Goal: Information Seeking & Learning: Learn about a topic

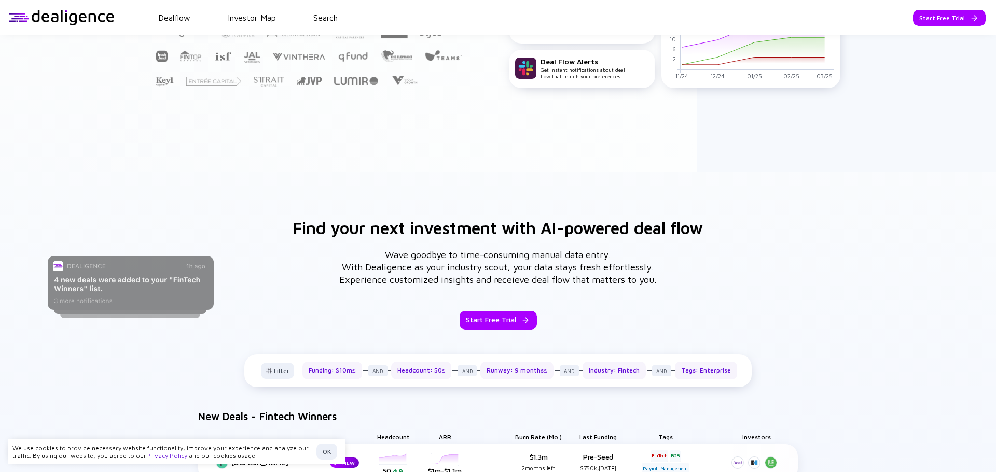
scroll to position [278, 0]
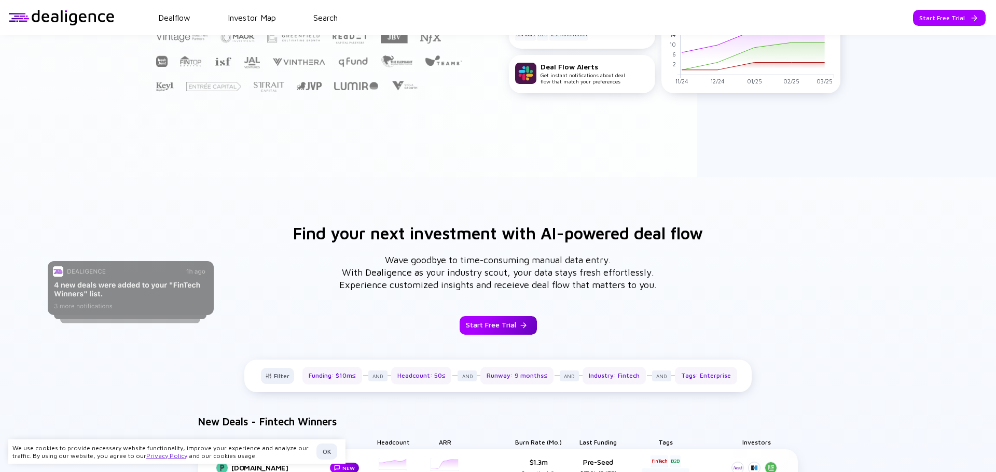
click at [494, 328] on div "Start Free Trial" at bounding box center [497, 325] width 77 height 19
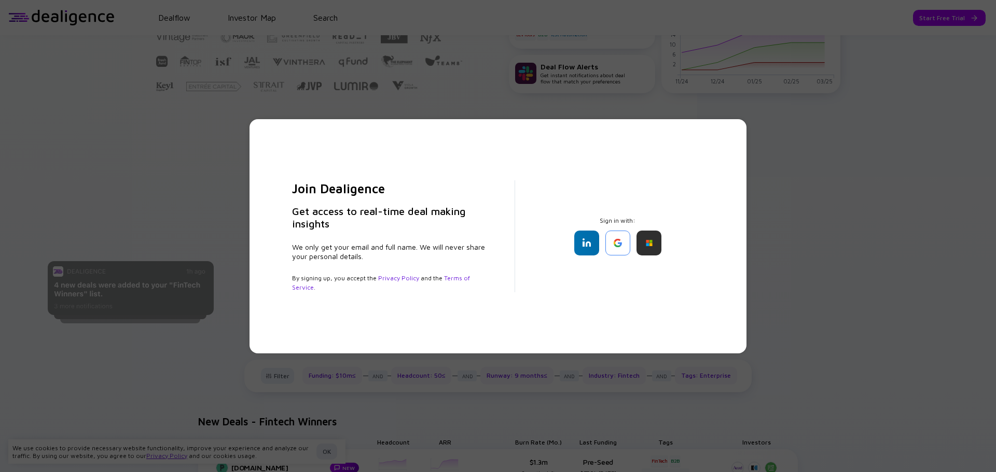
click at [852, 184] on div "Join Dealigence Get access to real-time deal making insights We only get your e…" at bounding box center [498, 236] width 996 height 472
click at [89, 183] on div "Join Dealigence Get access to real-time deal making insights We only get your e…" at bounding box center [498, 236] width 996 height 472
click at [966, 5] on div "Join Dealigence Get access to real-time deal making insights We only get your e…" at bounding box center [498, 236] width 996 height 472
click at [556, 408] on div "Join Dealigence Get access to real-time deal making insights We only get your e…" at bounding box center [498, 236] width 996 height 472
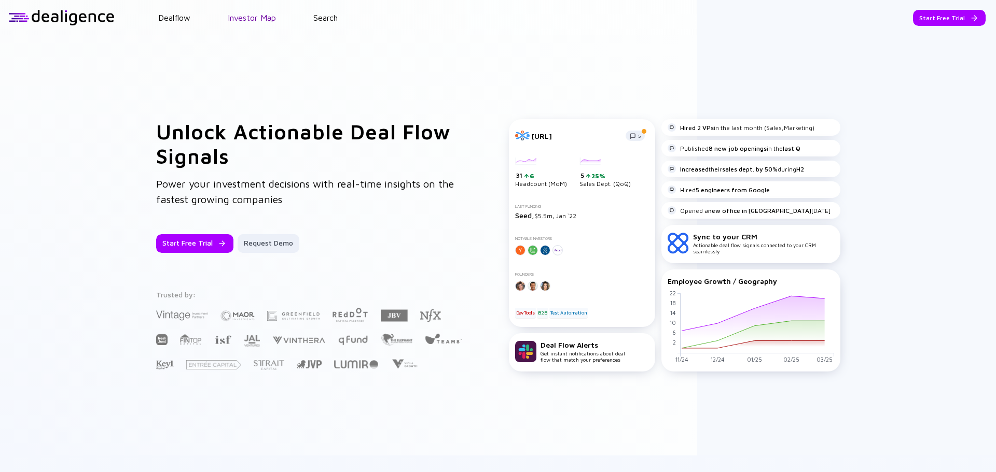
click at [255, 15] on link "Investor Map" at bounding box center [252, 17] width 48 height 9
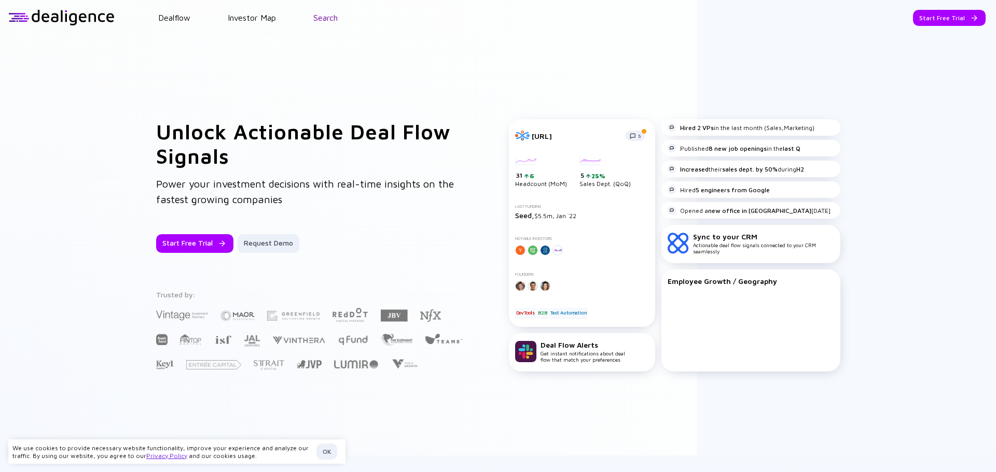
click at [330, 19] on link "Search" at bounding box center [325, 17] width 24 height 9
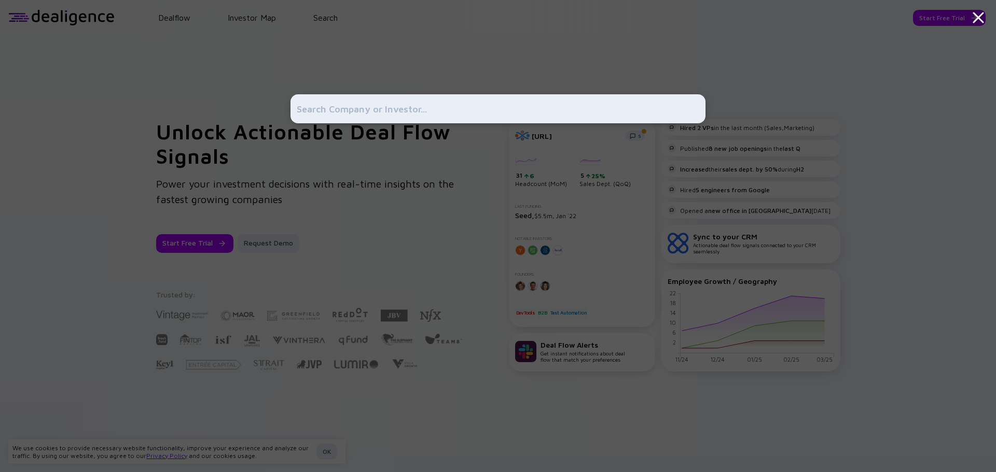
paste input "novelty-media"
type input "novelty-media"
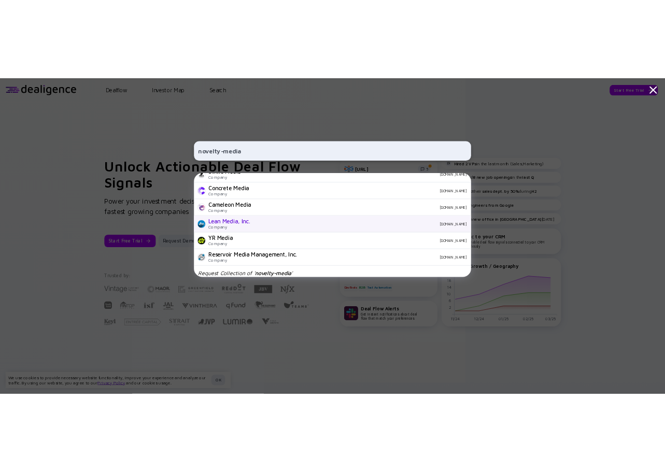
scroll to position [365, 0]
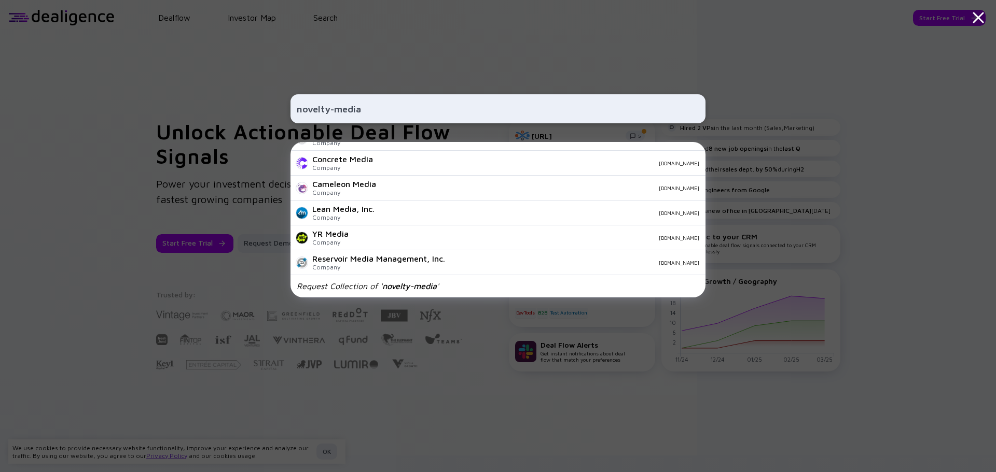
drag, startPoint x: 382, startPoint y: 105, endPoint x: 261, endPoint y: 111, distance: 121.0
click at [261, 111] on div "novelty-media 101 Network Company novelty.media First Media US Company first.me…" at bounding box center [498, 236] width 996 height 472
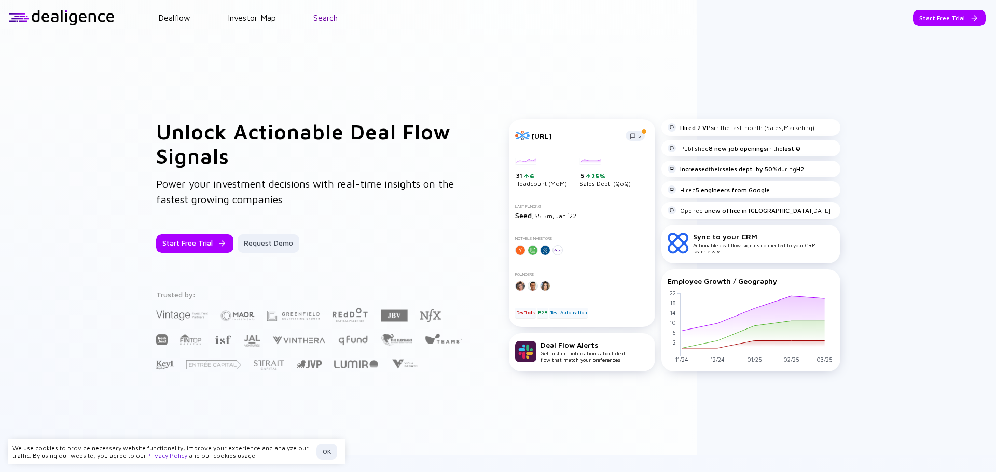
click at [325, 20] on link "Search" at bounding box center [325, 17] width 24 height 9
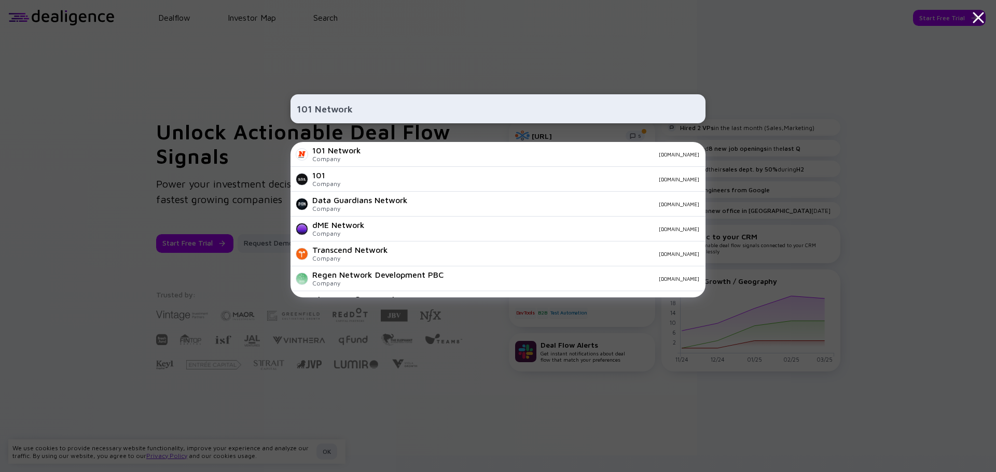
type input "101 Network"
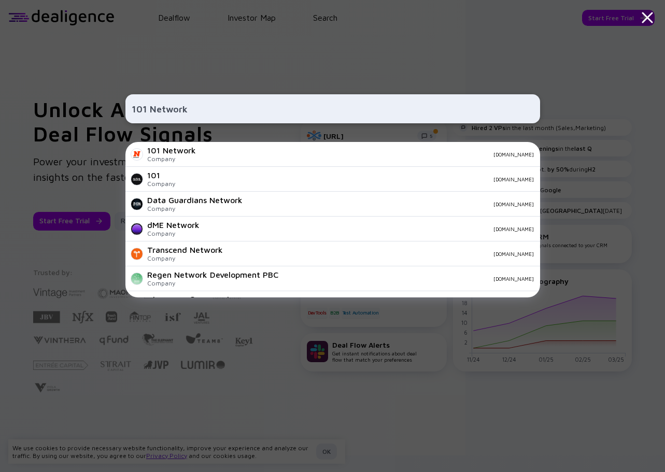
drag, startPoint x: 227, startPoint y: 117, endPoint x: 118, endPoint y: 113, distance: 109.5
click at [118, 113] on div "101 Network 101 Network Company novelty.media 101 Company 101.xyz Data Guardian…" at bounding box center [332, 236] width 665 height 472
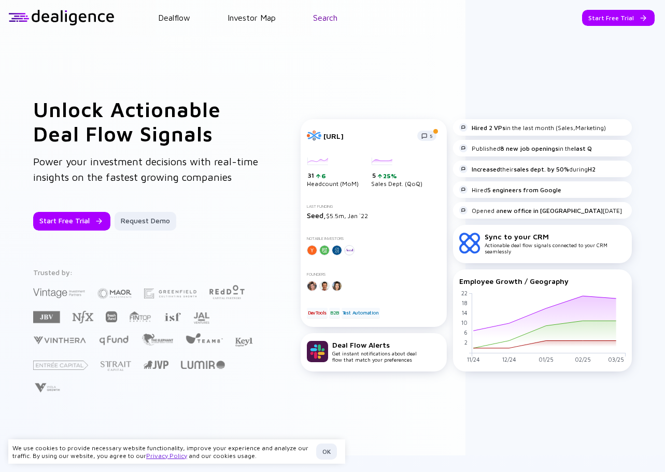
click at [330, 19] on link "Search" at bounding box center [325, 17] width 24 height 9
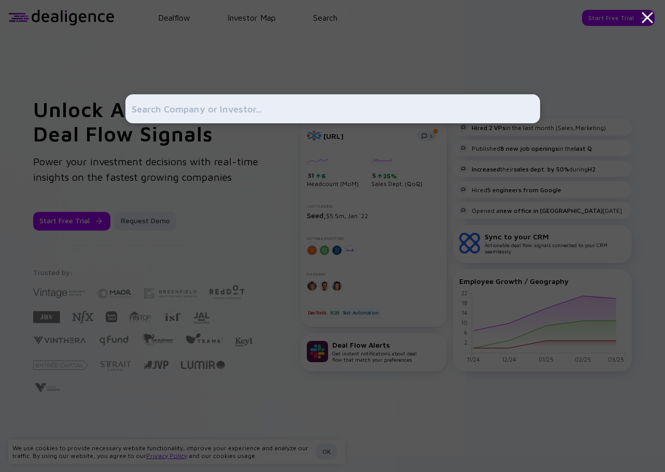
click at [206, 112] on input "text" at bounding box center [333, 109] width 402 height 19
type input "101 Network"
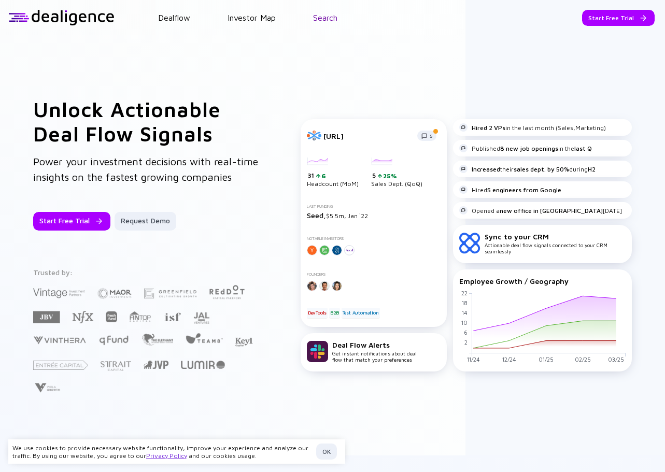
click at [326, 22] on link "Search" at bounding box center [325, 17] width 24 height 9
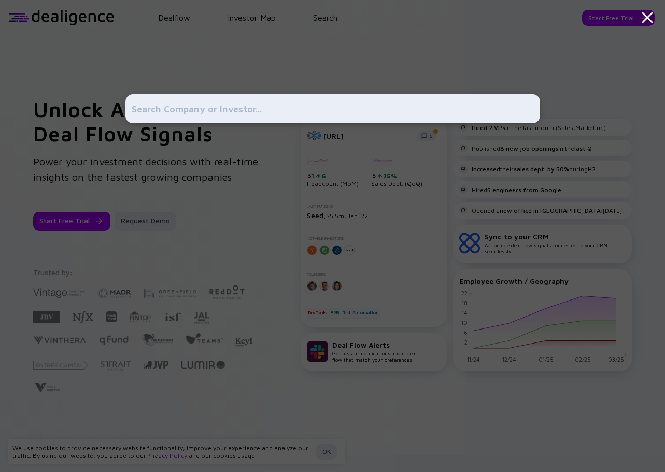
paste input "3DOptix"
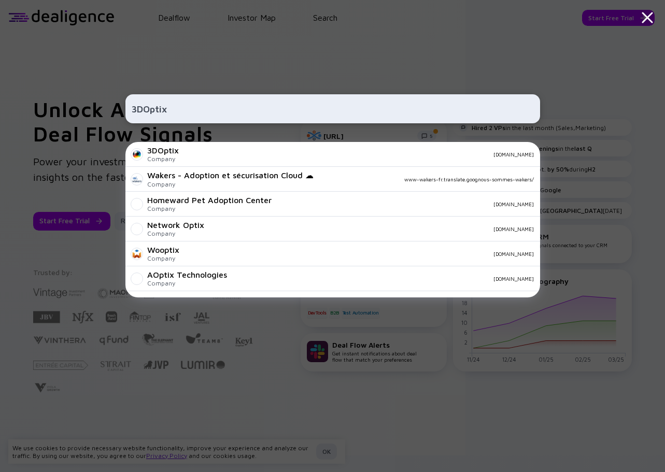
type input "3DOptix"
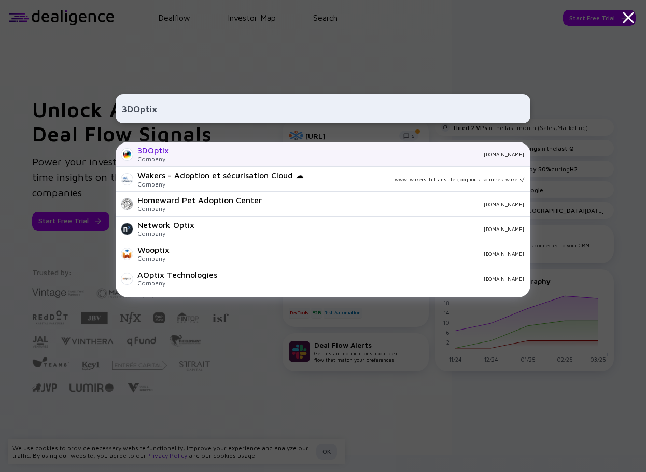
click at [149, 152] on div "3DOptix" at bounding box center [153, 150] width 32 height 9
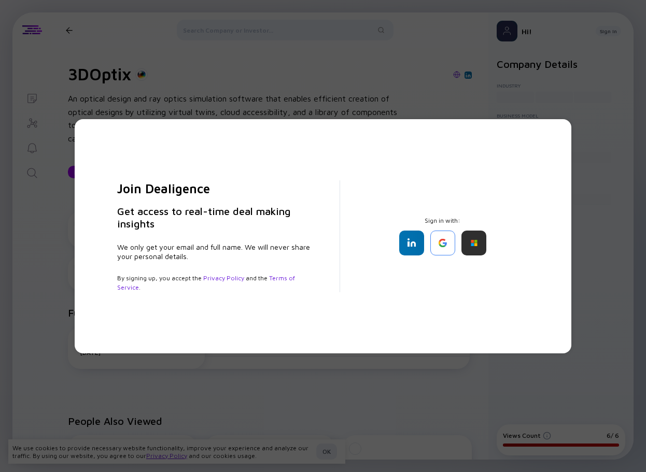
click at [599, 166] on div "Join Dealigence Get access to real-time deal making insights We only get your e…" at bounding box center [323, 236] width 646 height 472
click at [287, 276] on link "Terms of Service" at bounding box center [206, 282] width 178 height 17
click at [31, 265] on div "Join Dealigence Get access to real-time deal making insights We only get your e…" at bounding box center [323, 236] width 646 height 472
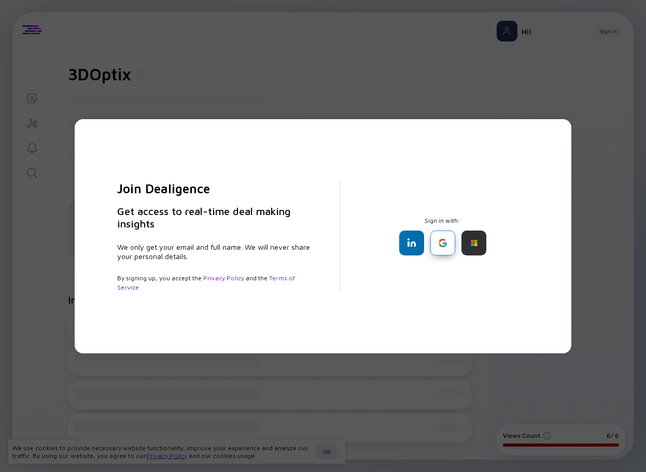
click at [450, 246] on div at bounding box center [442, 243] width 25 height 25
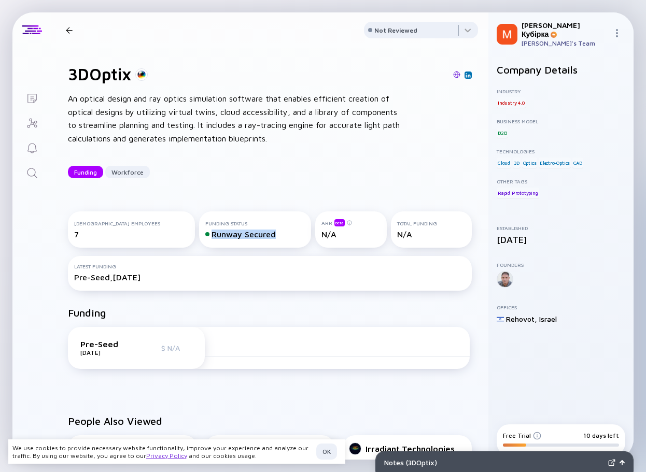
drag, startPoint x: 157, startPoint y: 256, endPoint x: 220, endPoint y: 257, distance: 63.8
click at [220, 239] on div "Runway Secured" at bounding box center [254, 234] width 99 height 9
copy div "Runway Secured"
click at [205, 227] on div "Funding Status" at bounding box center [254, 223] width 99 height 6
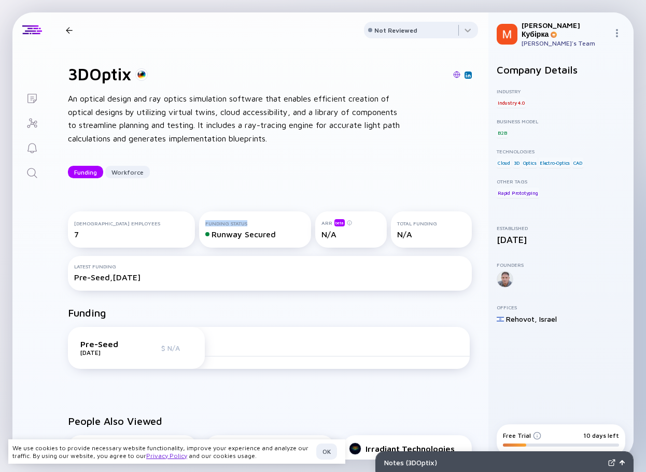
drag, startPoint x: 193, startPoint y: 246, endPoint x: 149, endPoint y: 247, distance: 44.6
click at [199, 247] on div "Funding Status Runway Secured" at bounding box center [254, 230] width 111 height 36
copy div "Funding Status"
drag, startPoint x: 156, startPoint y: 257, endPoint x: 220, endPoint y: 255, distance: 63.8
click at [220, 239] on div "Runway Secured" at bounding box center [254, 234] width 99 height 9
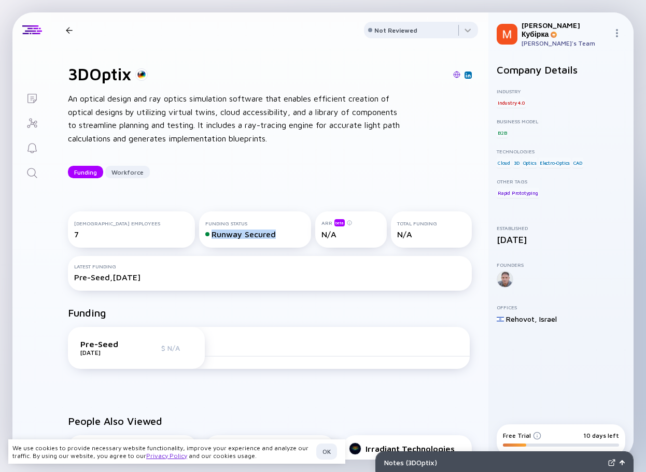
copy div "Runway Secured"
click at [205, 239] on div "Runway Secured" at bounding box center [254, 234] width 99 height 9
copy div "Secured"
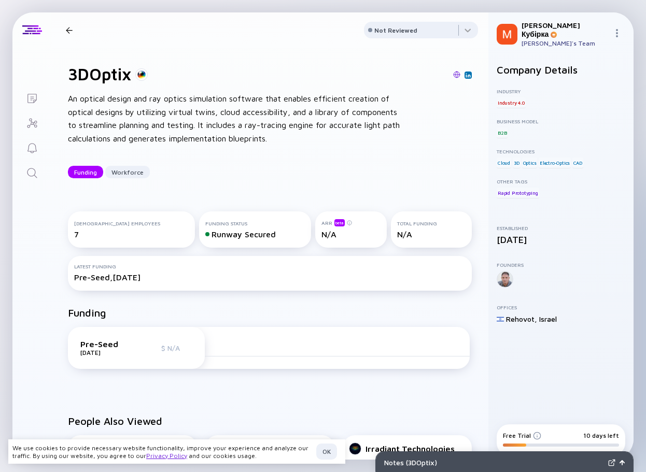
click at [68, 30] on div at bounding box center [69, 30] width 7 height 7
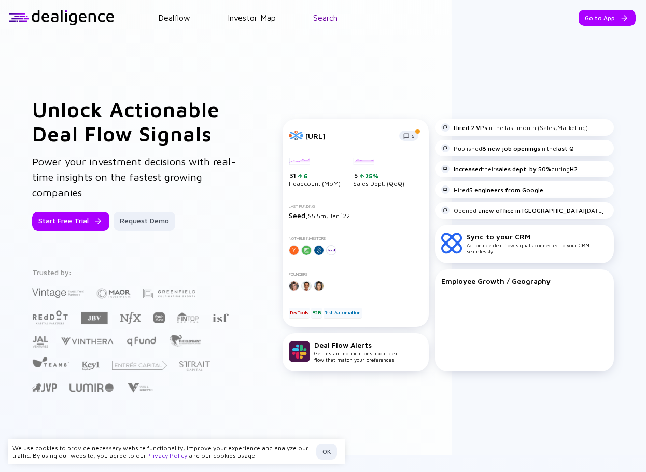
click at [333, 20] on link "Search" at bounding box center [325, 17] width 24 height 9
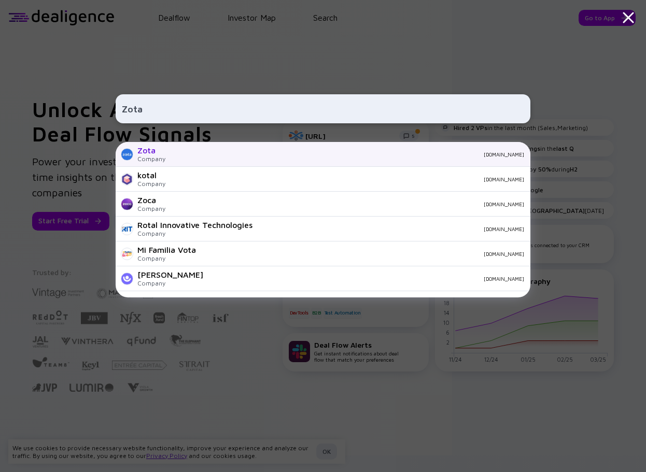
type input "Zota"
click at [147, 151] on div "Zota" at bounding box center [151, 150] width 28 height 9
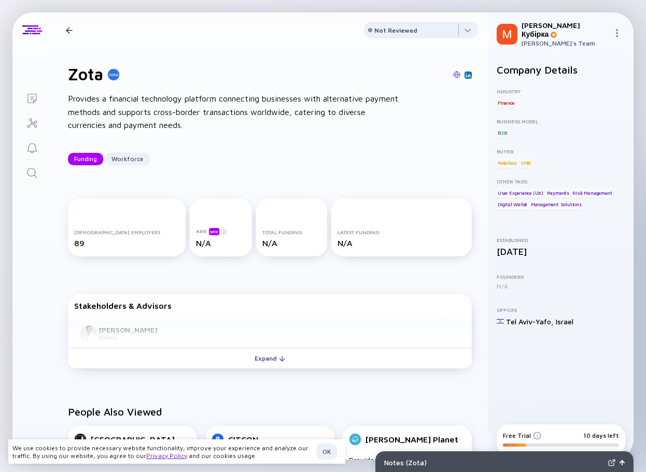
drag, startPoint x: 67, startPoint y: 30, endPoint x: 93, endPoint y: 39, distance: 27.1
click at [67, 30] on div at bounding box center [69, 30] width 7 height 7
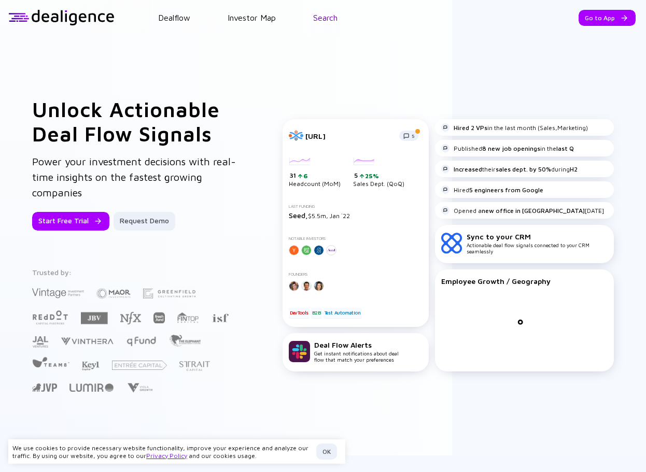
click at [337, 18] on link "Search" at bounding box center [325, 17] width 24 height 9
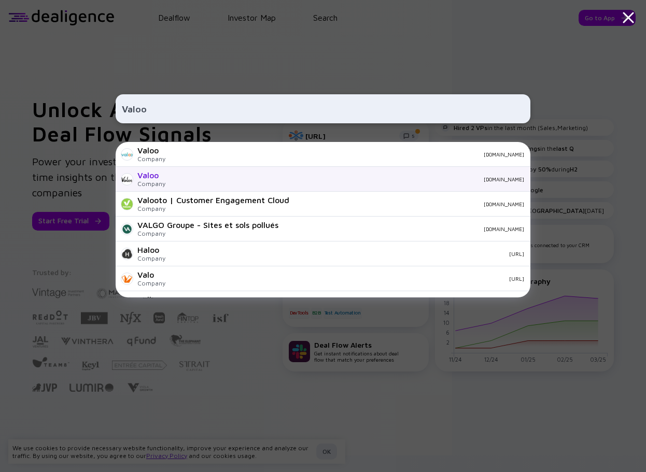
type input "Valoo"
click at [144, 171] on div "Valoo" at bounding box center [151, 175] width 28 height 9
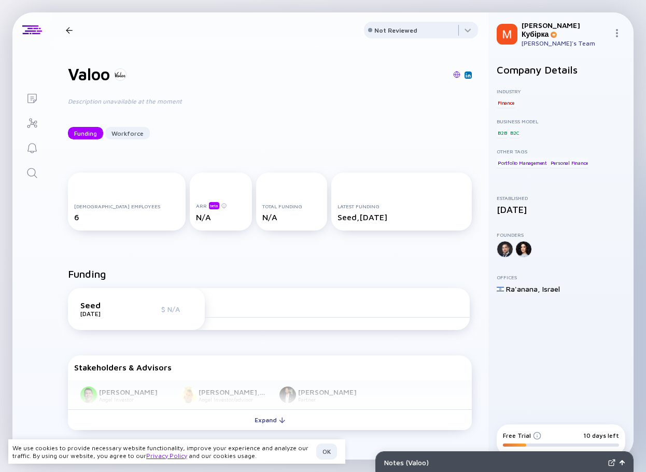
drag, startPoint x: 65, startPoint y: 26, endPoint x: 94, endPoint y: 40, distance: 31.8
click at [65, 27] on div at bounding box center [69, 30] width 15 height 7
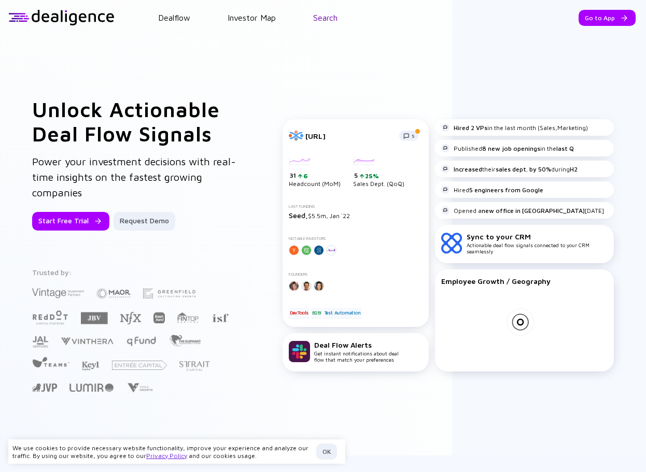
click at [330, 22] on link "Search" at bounding box center [325, 17] width 24 height 9
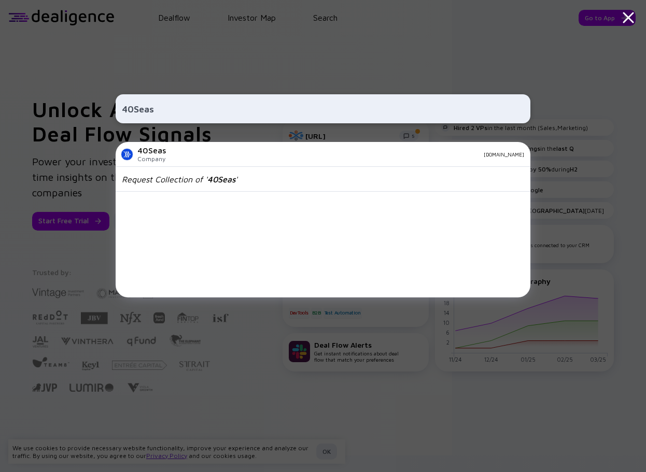
type input "40Seas"
drag, startPoint x: 172, startPoint y: 107, endPoint x: 77, endPoint y: 112, distance: 95.0
click at [77, 112] on div "40Seas 40Seas Company 40seas.com Request Collection of ' 40Seas '" at bounding box center [323, 236] width 646 height 472
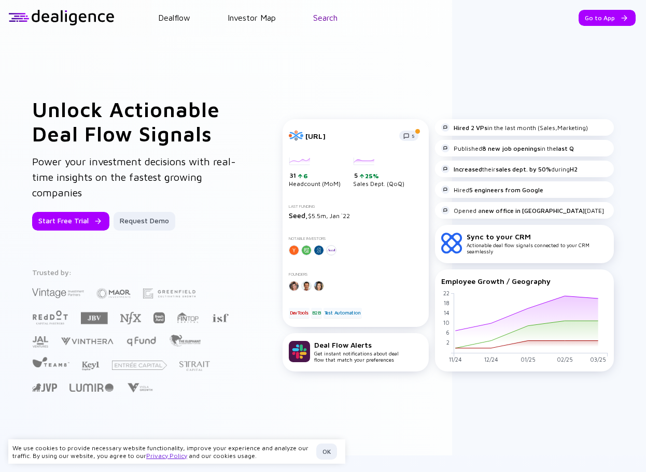
click at [324, 20] on link "Search" at bounding box center [325, 17] width 24 height 9
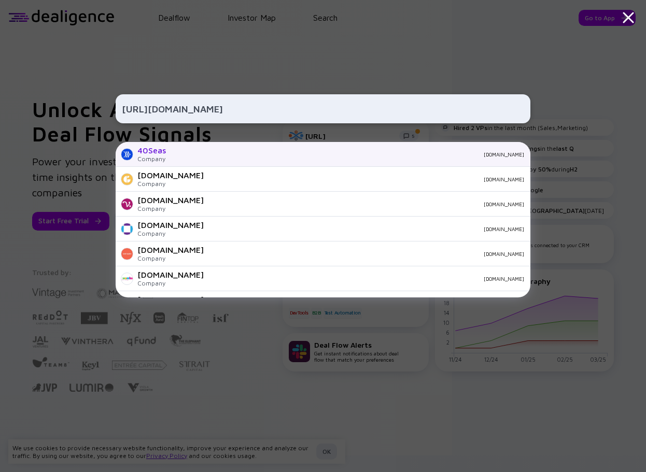
type input "https://www.40seas.com"
click at [218, 148] on div "40Seas Company 40seas.com" at bounding box center [323, 154] width 415 height 25
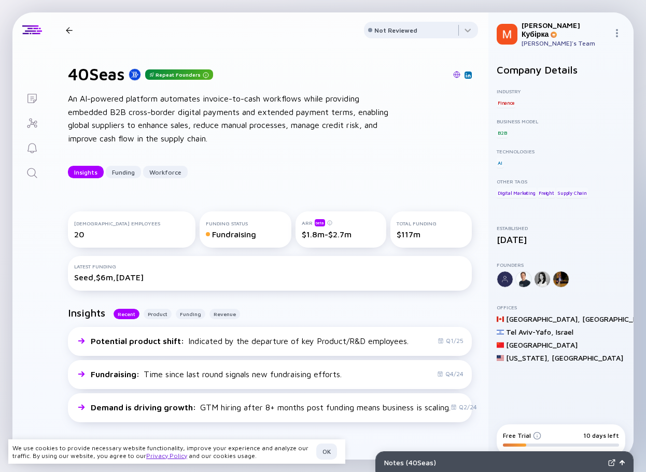
click at [206, 239] on div "Fundraising" at bounding box center [245, 234] width 79 height 9
copy div "Fundraising"
click at [121, 172] on div "Funding" at bounding box center [123, 172] width 35 height 16
click at [90, 172] on div "Insights" at bounding box center [86, 172] width 36 height 16
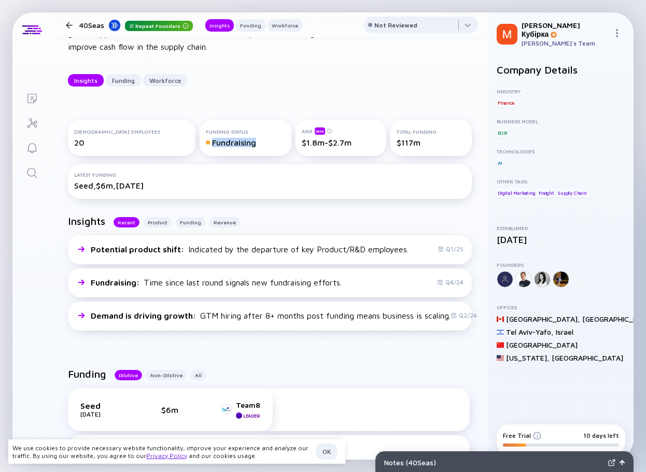
scroll to position [87, 0]
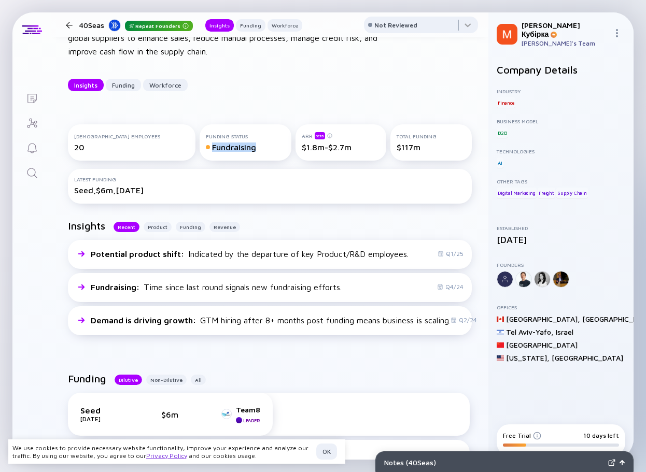
click at [206, 152] on div "Fundraising" at bounding box center [245, 147] width 79 height 9
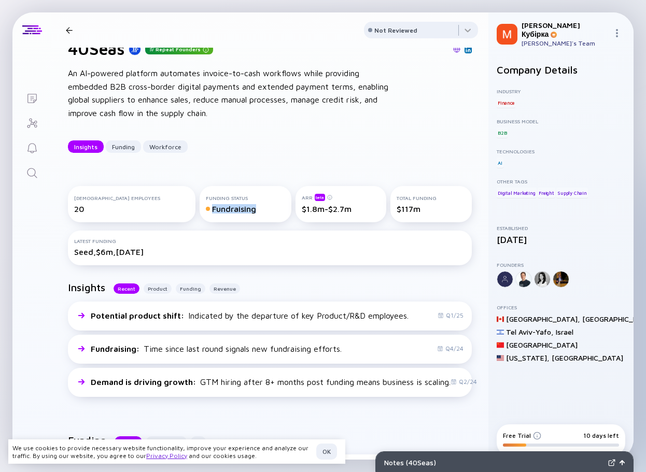
scroll to position [0, 0]
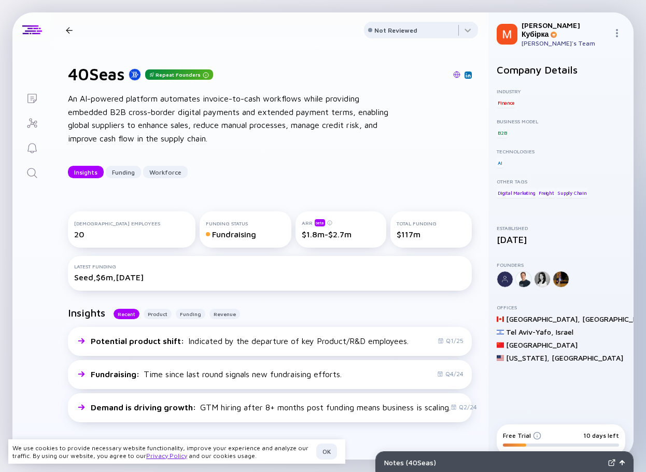
click at [66, 28] on div at bounding box center [69, 30] width 7 height 7
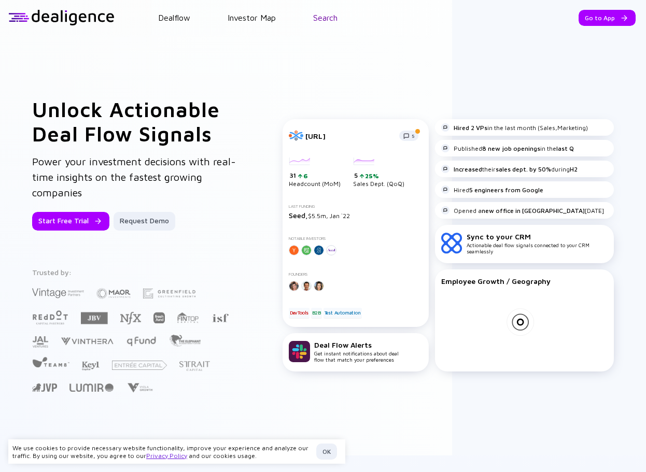
click at [326, 18] on link "Search" at bounding box center [325, 17] width 24 height 9
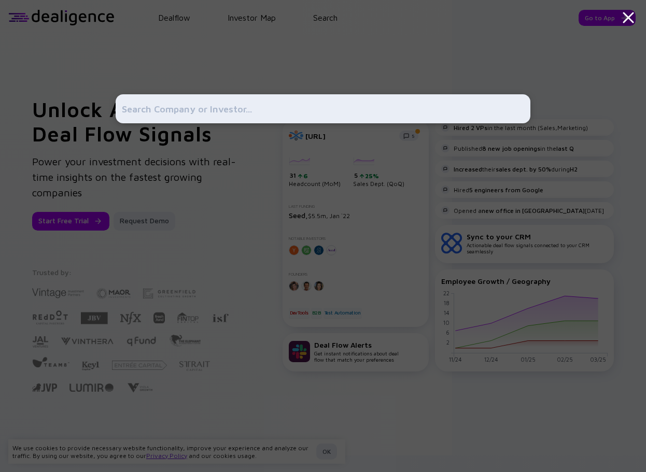
click at [168, 101] on input "text" at bounding box center [323, 109] width 402 height 19
paste input "Agora RE"
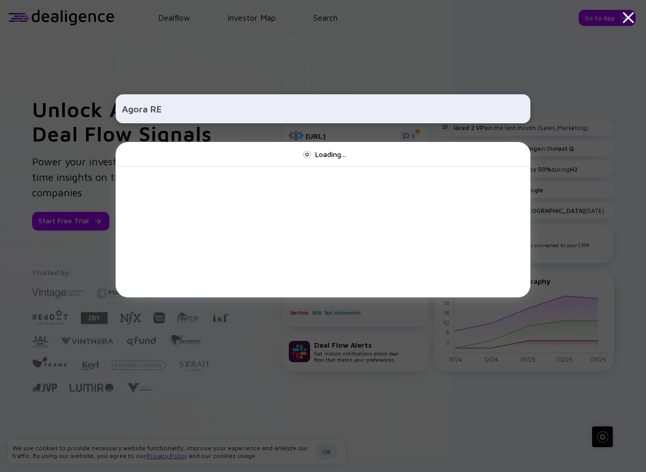
type input "Agora RE"
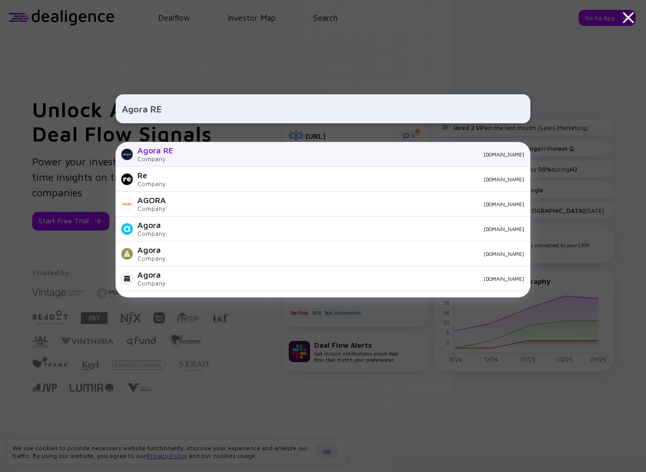
click at [165, 151] on div "Agora RE" at bounding box center [155, 150] width 36 height 9
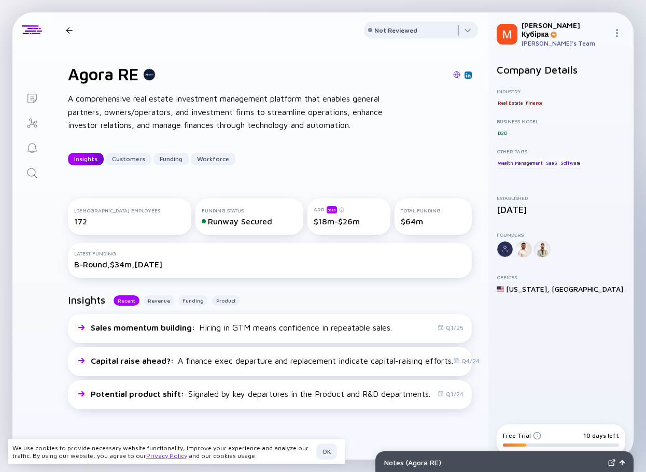
drag, startPoint x: 71, startPoint y: 158, endPoint x: 94, endPoint y: 159, distance: 23.4
click at [94, 159] on div "Insights" at bounding box center [86, 159] width 36 height 16
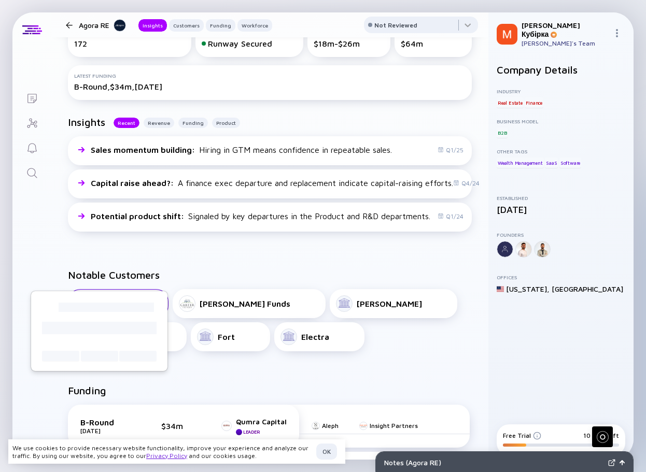
scroll to position [74, 0]
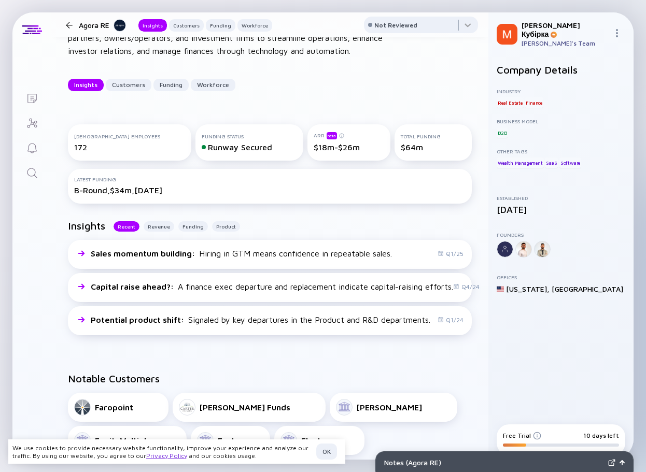
click at [80, 145] on div "172" at bounding box center [129, 147] width 111 height 9
copy div "172"
click at [77, 147] on div "172" at bounding box center [129, 147] width 111 height 9
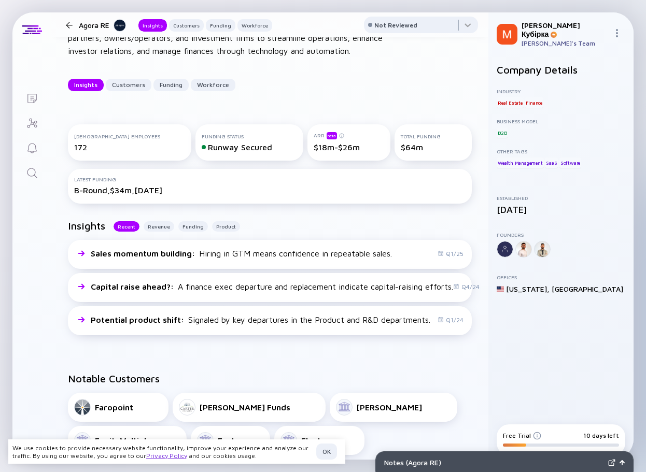
click at [156, 221] on div "Insights Recent Revenue Funding Product" at bounding box center [270, 230] width 404 height 20
click at [156, 222] on div "Revenue" at bounding box center [159, 226] width 31 height 10
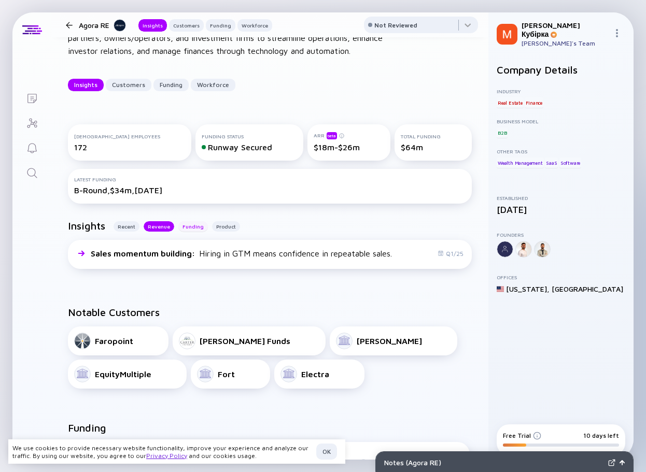
click at [179, 223] on div "Funding" at bounding box center [193, 226] width 30 height 10
click at [220, 226] on div "Product" at bounding box center [226, 226] width 28 height 10
click at [130, 225] on div "Recent" at bounding box center [127, 226] width 26 height 10
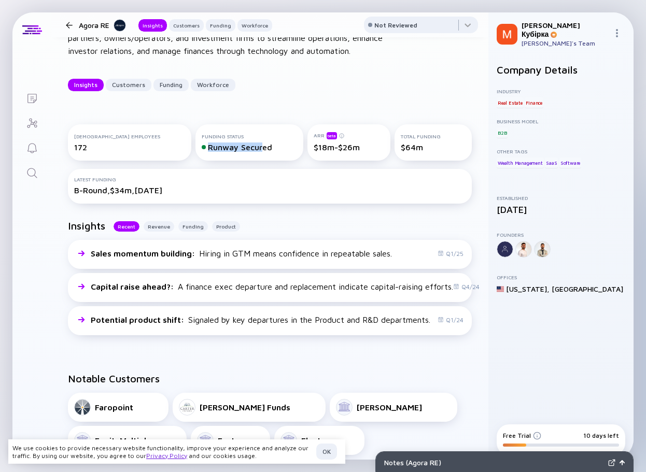
drag, startPoint x: 183, startPoint y: 146, endPoint x: 239, endPoint y: 148, distance: 56.5
click at [239, 148] on div "Runway Secured" at bounding box center [249, 147] width 95 height 9
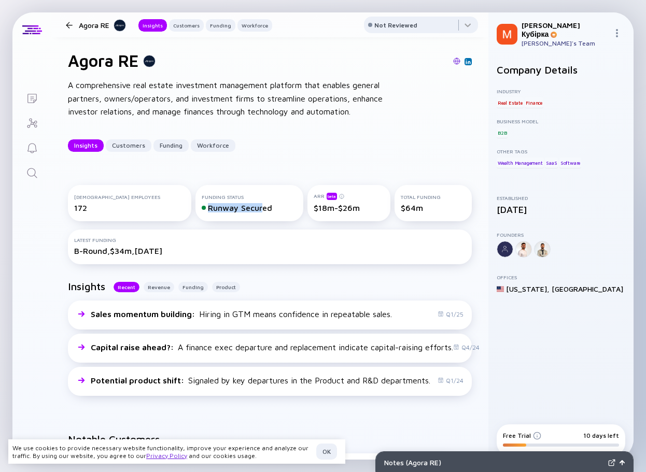
scroll to position [0, 0]
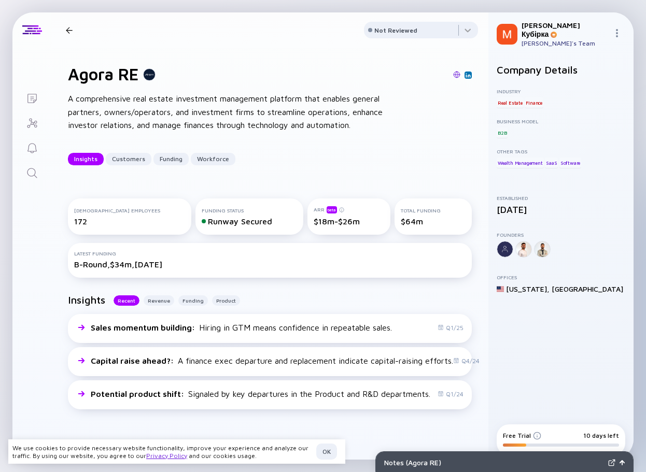
click at [234, 179] on div "Agora RE A comprehensive real estate investment management platform that enable…" at bounding box center [269, 115] width 437 height 134
click at [208, 221] on div "Runway Secured" at bounding box center [249, 221] width 95 height 9
copy div "Runway"
click at [202, 209] on div "Funding Status" at bounding box center [249, 210] width 95 height 6
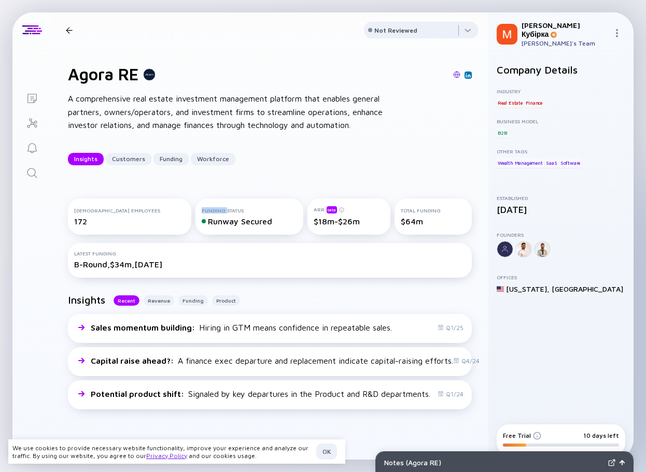
click at [202, 209] on div "Funding Status" at bounding box center [249, 210] width 95 height 6
copy div "Funding"
click at [187, 303] on div "Funding" at bounding box center [193, 301] width 30 height 10
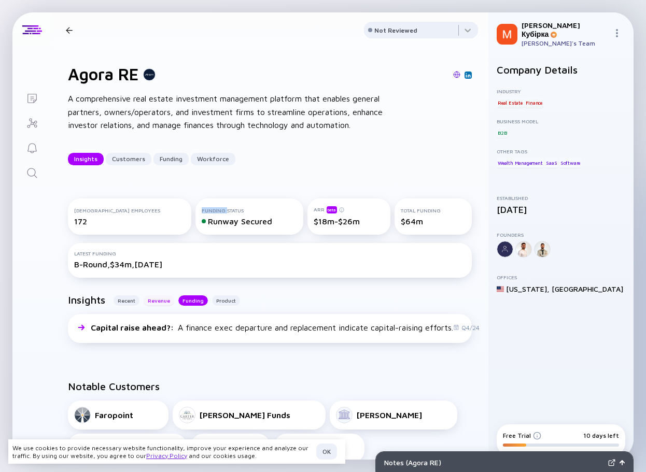
click at [159, 301] on div "Revenue" at bounding box center [159, 301] width 31 height 10
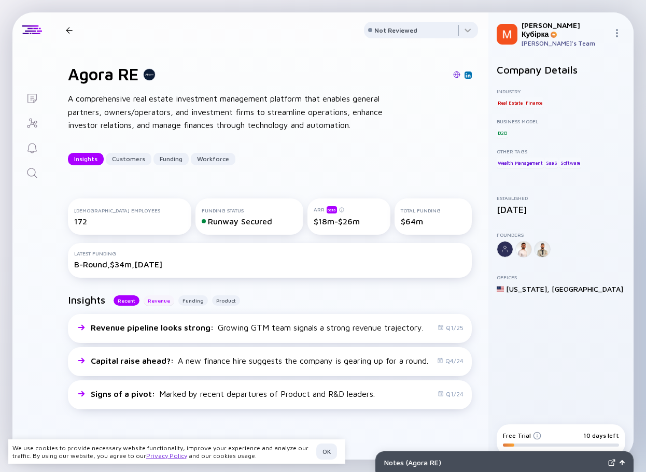
click at [163, 297] on div "Revenue" at bounding box center [159, 301] width 31 height 10
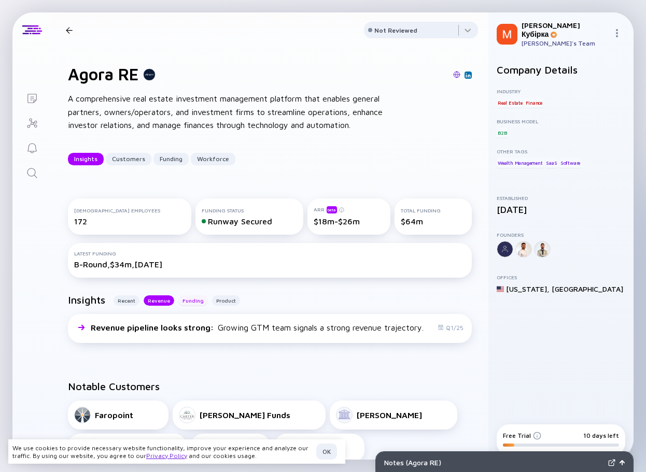
click at [186, 302] on div "Funding" at bounding box center [193, 301] width 30 height 10
click at [158, 302] on div "Revenue" at bounding box center [159, 301] width 31 height 10
click at [76, 23] on header "Agora RE Insights Customers Funding Workforce Not Reviewed" at bounding box center [269, 29] width 437 height 35
click at [71, 27] on div at bounding box center [69, 30] width 7 height 7
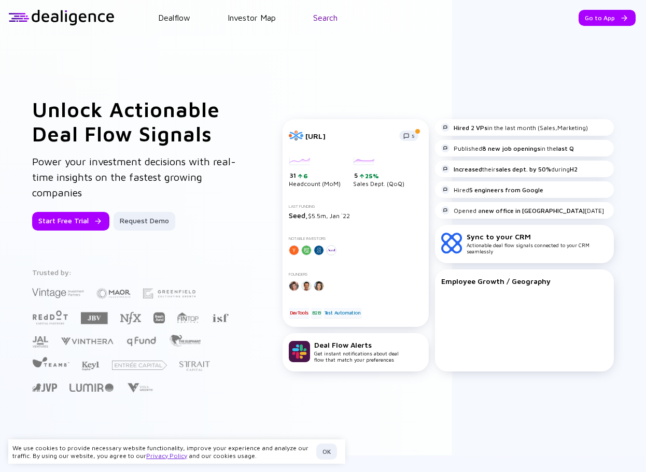
click at [329, 18] on link "Search" at bounding box center [325, 17] width 24 height 9
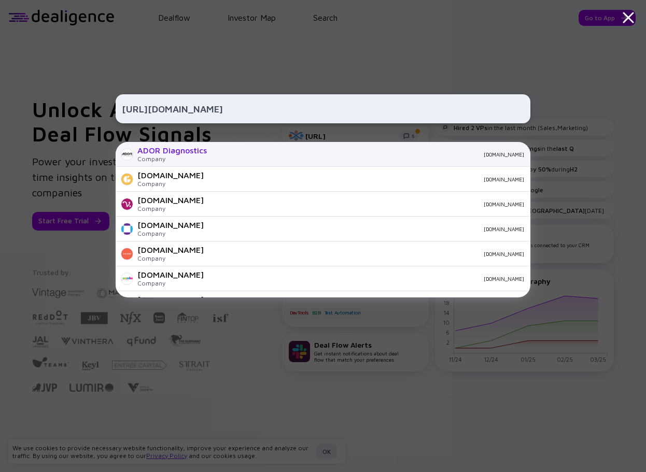
type input "http://www.adordx.com"
click at [258, 156] on div "adordx.com" at bounding box center [369, 154] width 309 height 6
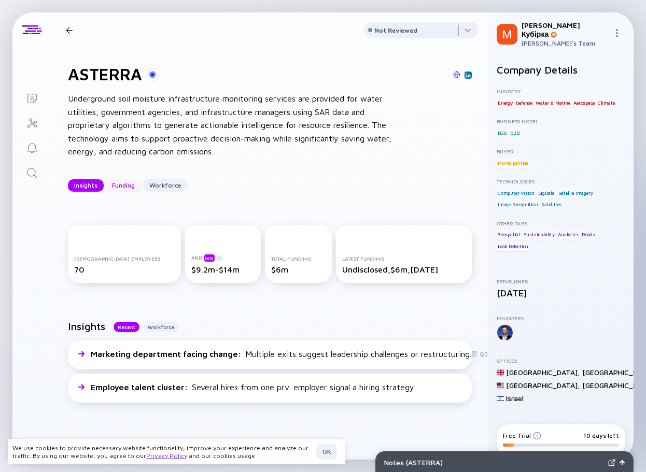
click at [116, 188] on div "Funding" at bounding box center [123, 185] width 35 height 16
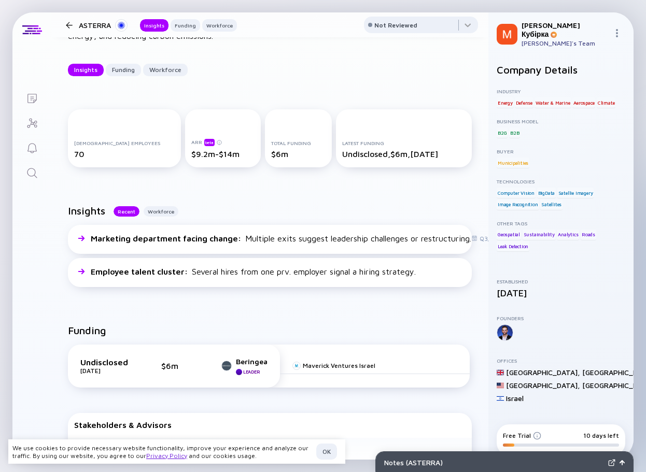
scroll to position [13, 0]
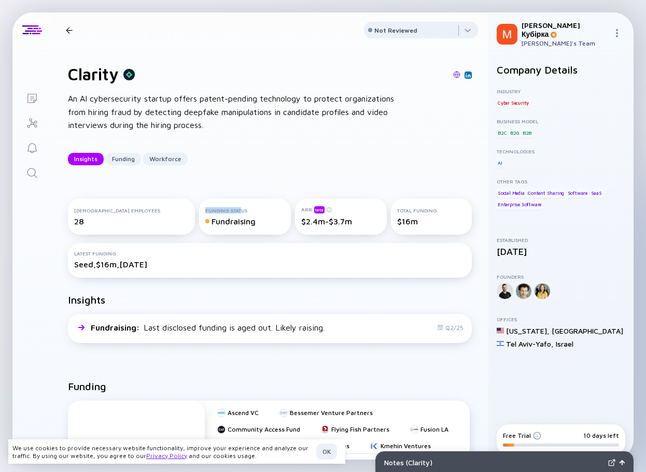
drag, startPoint x: 151, startPoint y: 233, endPoint x: 187, endPoint y: 232, distance: 36.3
click at [205, 214] on div "Funding Status" at bounding box center [244, 210] width 79 height 6
click at [205, 226] on div "Fundraising" at bounding box center [244, 221] width 79 height 9
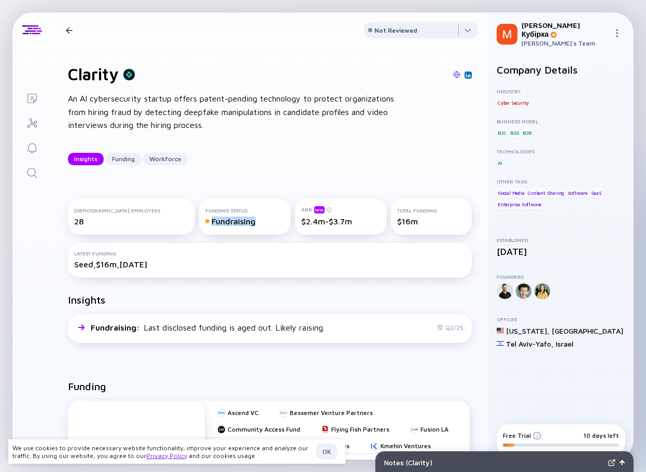
click at [205, 226] on div "Fundraising" at bounding box center [244, 221] width 79 height 9
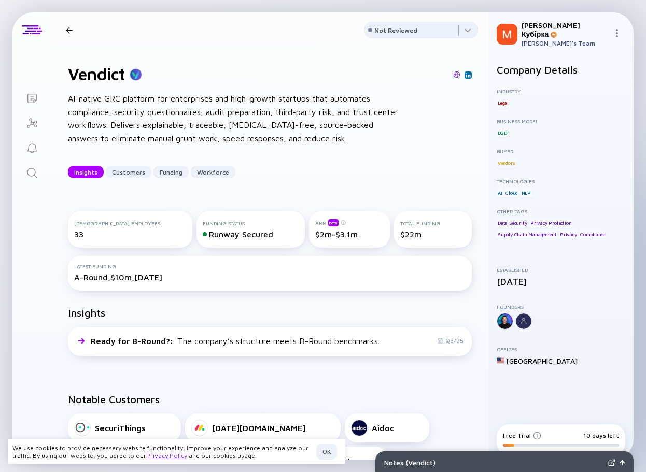
drag, startPoint x: 156, startPoint y: 257, endPoint x: 221, endPoint y: 256, distance: 65.3
click at [221, 248] on div "Funding Status Runway Secured" at bounding box center [251, 230] width 109 height 36
drag, startPoint x: 155, startPoint y: 255, endPoint x: 217, endPoint y: 256, distance: 61.7
click at [217, 239] on div "Runway Secured" at bounding box center [251, 234] width 96 height 9
copy div "Runway Secured"
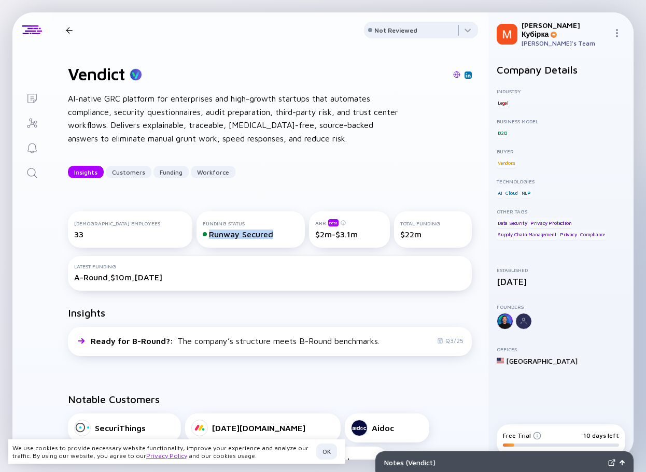
click at [203, 239] on div "Runway Secured" at bounding box center [251, 234] width 96 height 9
click at [315, 239] on div "$2m-$3.1m" at bounding box center [349, 234] width 68 height 9
click at [315, 227] on div "ARR beta" at bounding box center [349, 223] width 68 height 8
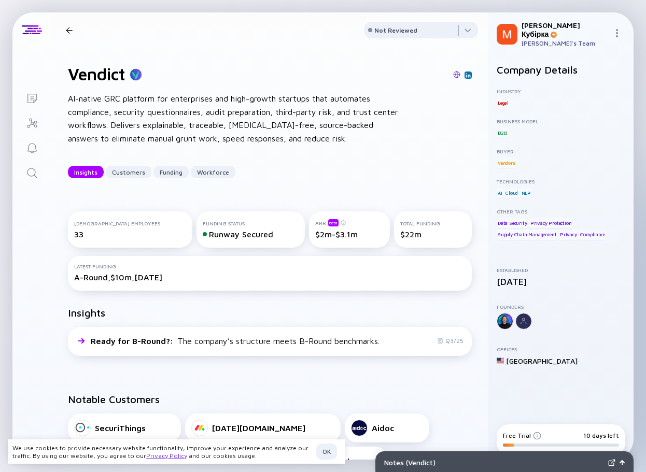
click at [240, 279] on div "[DEMOGRAPHIC_DATA] Employees 33 Funding Status Runway Secured ARR beta $2m-$3.1…" at bounding box center [269, 242] width 437 height 95
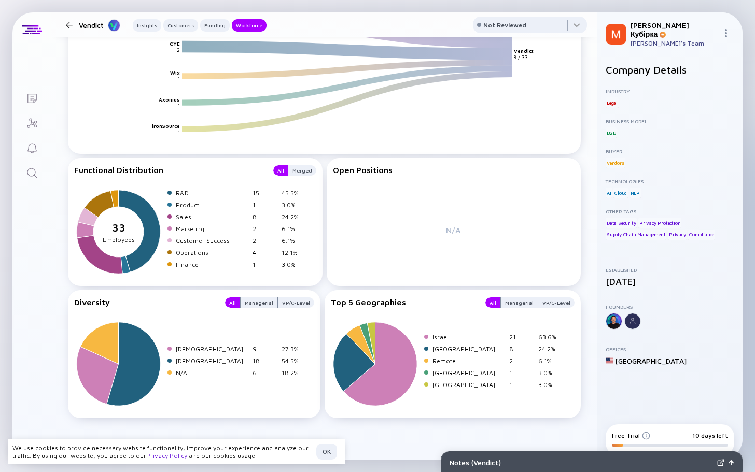
scroll to position [1243, 0]
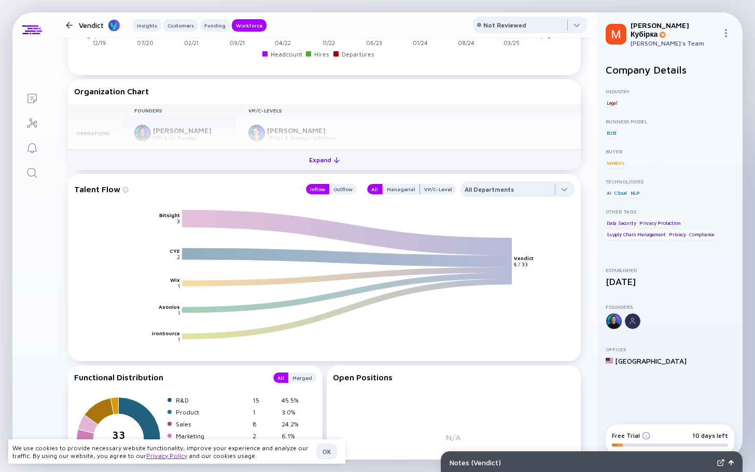
click at [322, 159] on div "Expand" at bounding box center [324, 160] width 43 height 16
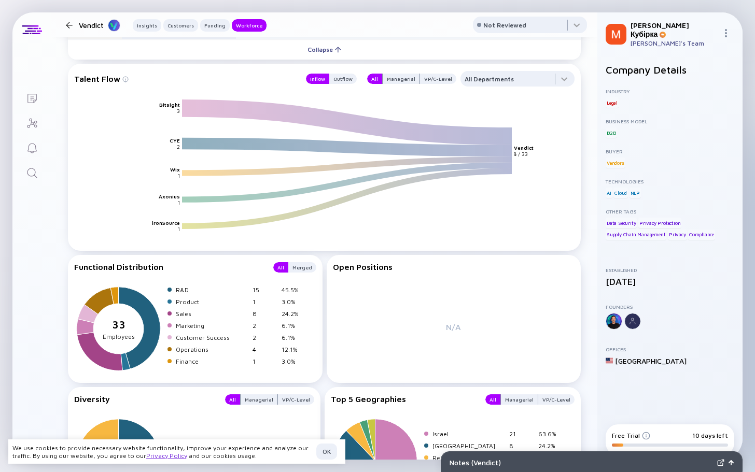
scroll to position [1553, 0]
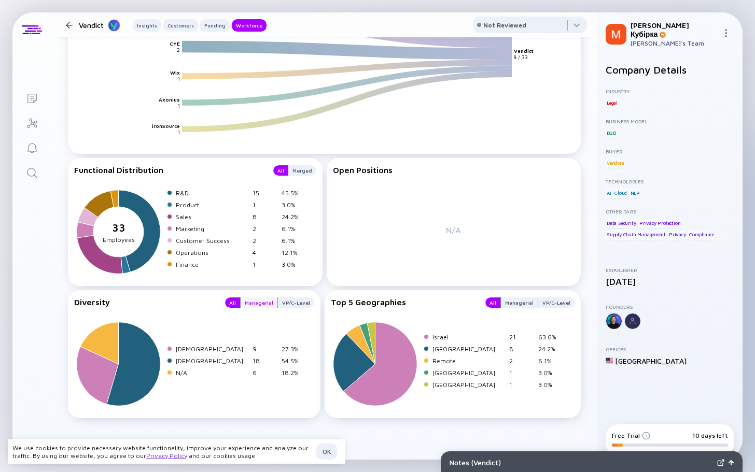
click at [254, 300] on div "Managerial" at bounding box center [259, 303] width 37 height 10
click at [289, 301] on div "VP/C-Level" at bounding box center [296, 303] width 36 height 10
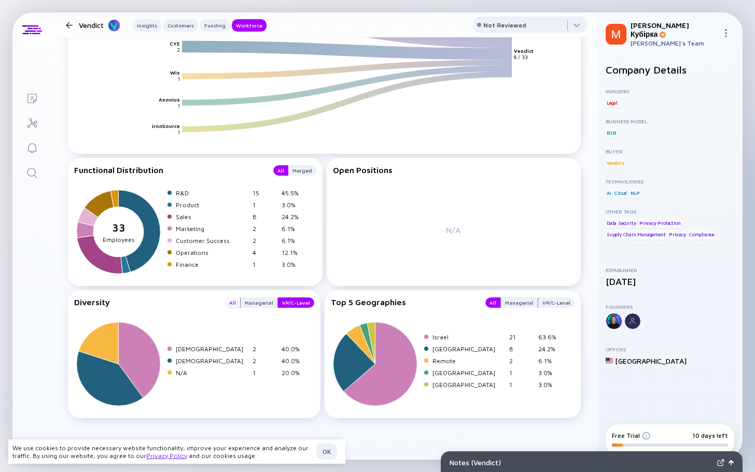
click at [233, 303] on div "All" at bounding box center [232, 303] width 15 height 10
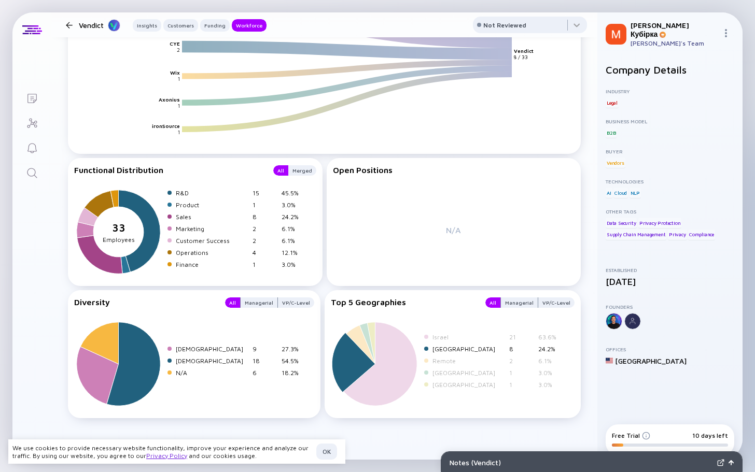
click at [347, 354] on icon at bounding box center [353, 363] width 43 height 60
click at [355, 344] on icon at bounding box center [360, 345] width 30 height 40
click at [362, 340] on icon at bounding box center [367, 343] width 16 height 43
click at [368, 338] on icon at bounding box center [371, 343] width 8 height 43
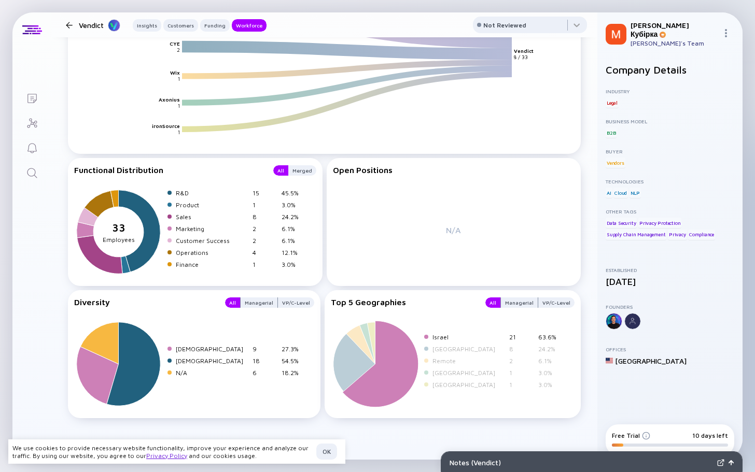
click at [389, 359] on icon at bounding box center [380, 365] width 76 height 87
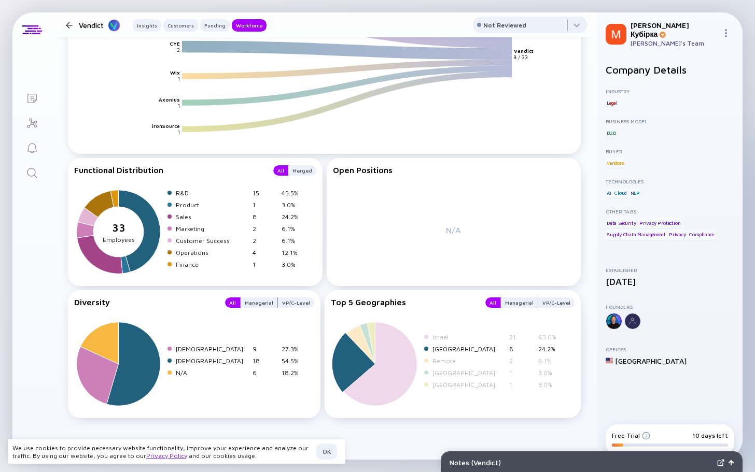
click at [355, 362] on icon at bounding box center [353, 363] width 43 height 60
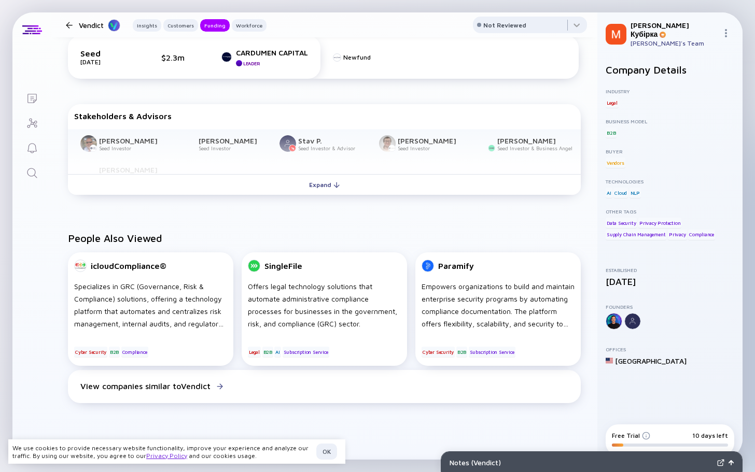
scroll to position [412, 0]
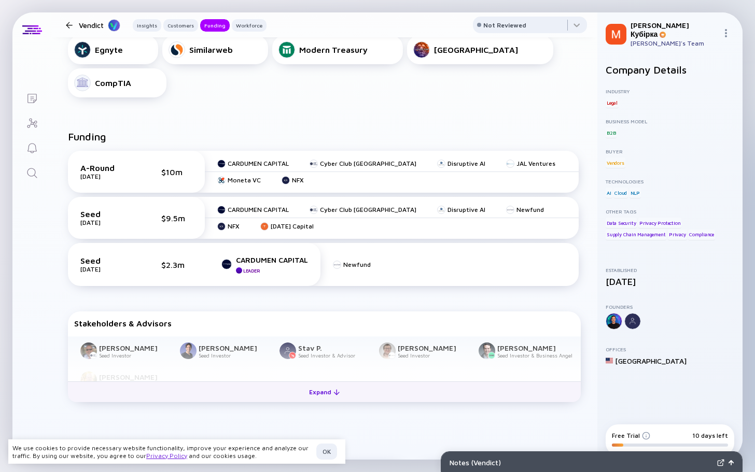
click at [312, 396] on div "Expand" at bounding box center [324, 392] width 43 height 16
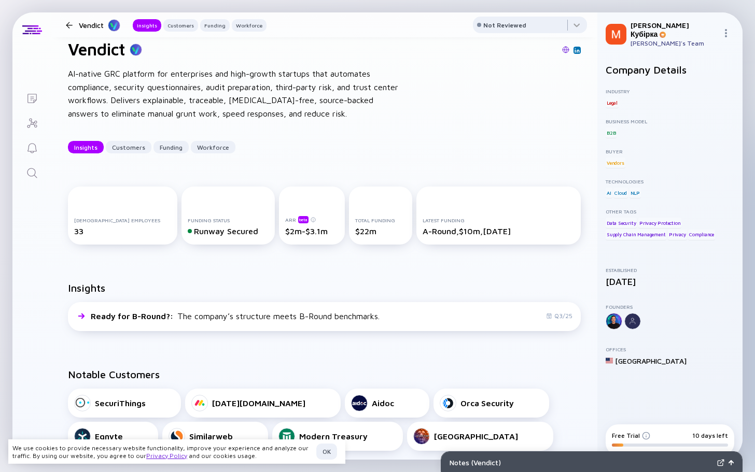
scroll to position [0, 0]
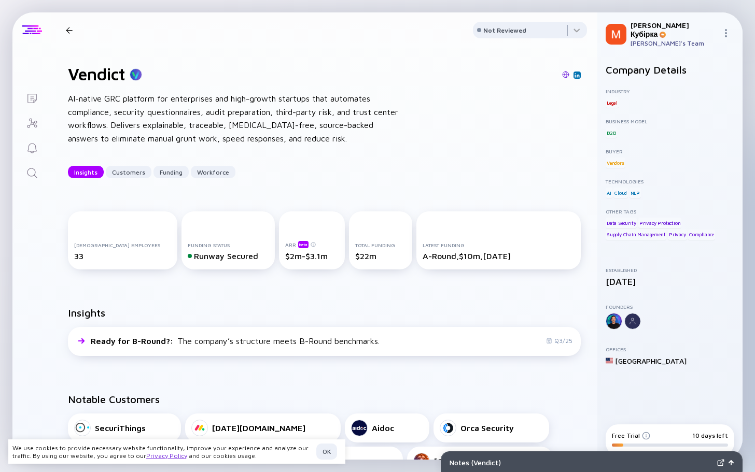
click at [36, 30] on div at bounding box center [32, 29] width 20 height 9
click at [71, 30] on div at bounding box center [69, 30] width 7 height 7
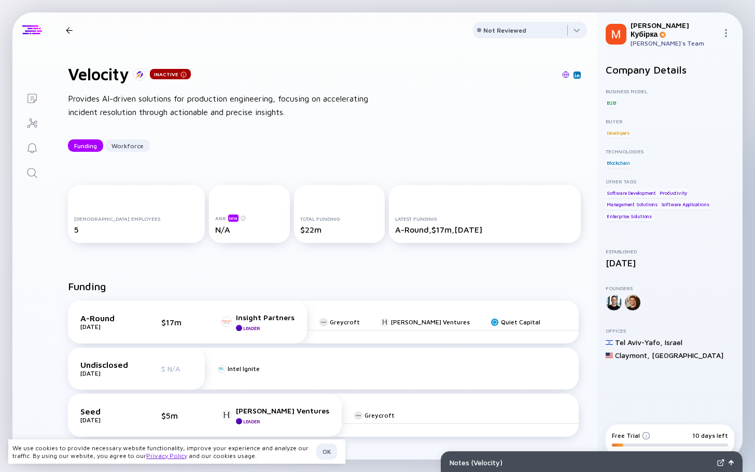
click at [30, 34] on div at bounding box center [32, 29] width 20 height 9
click at [65, 32] on div at bounding box center [69, 30] width 15 height 7
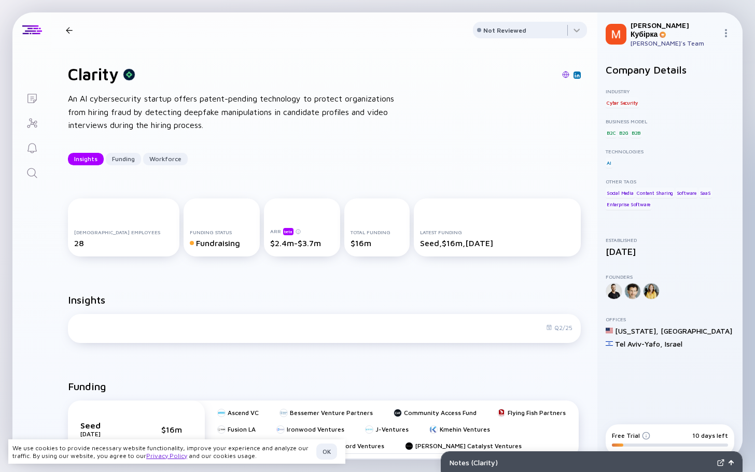
click at [729, 29] on img at bounding box center [726, 33] width 8 height 8
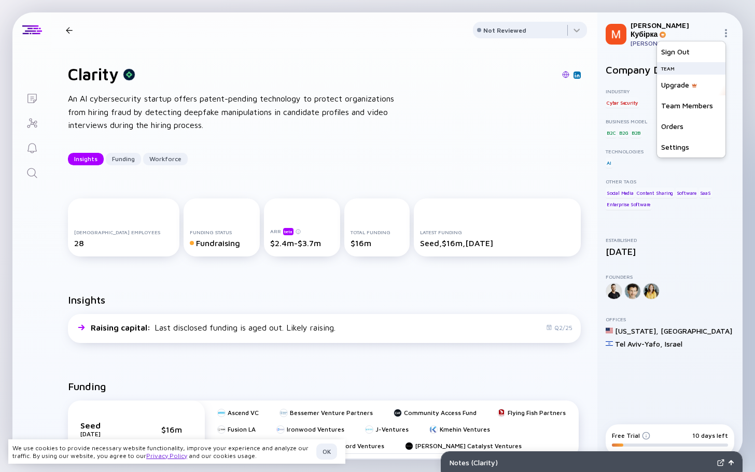
click at [745, 16] on div "Notes ( Clarity ) Lists Clarity Insights Funding Workforce Not Reviewed Clarity…" at bounding box center [377, 236] width 755 height 472
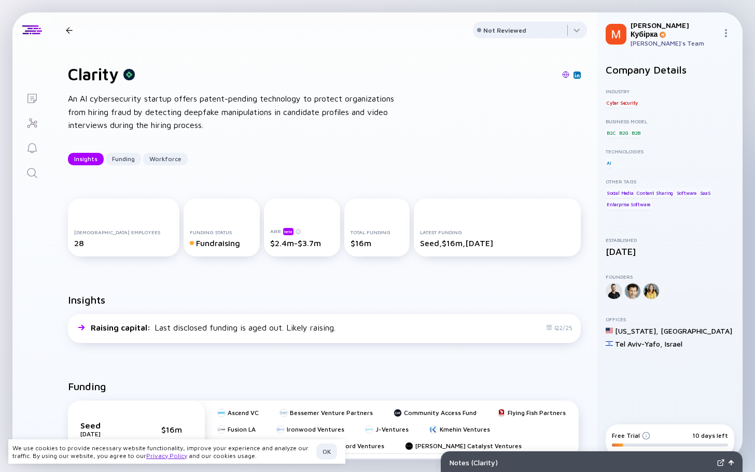
click at [30, 122] on icon "Investor Map" at bounding box center [32, 123] width 12 height 12
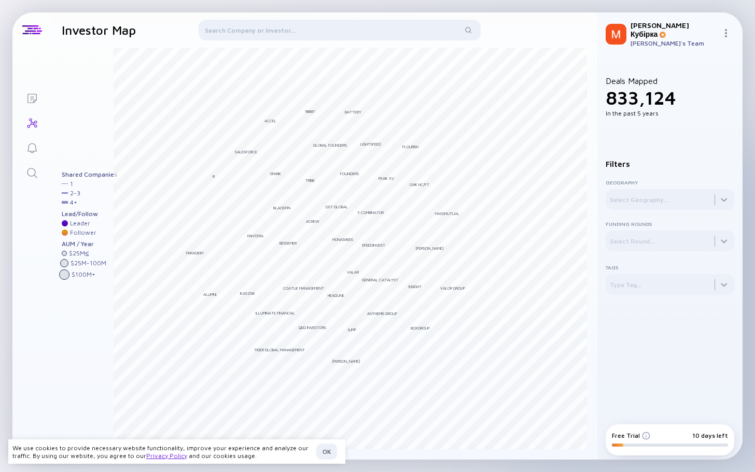
click at [32, 103] on icon "Lists" at bounding box center [32, 98] width 12 height 12
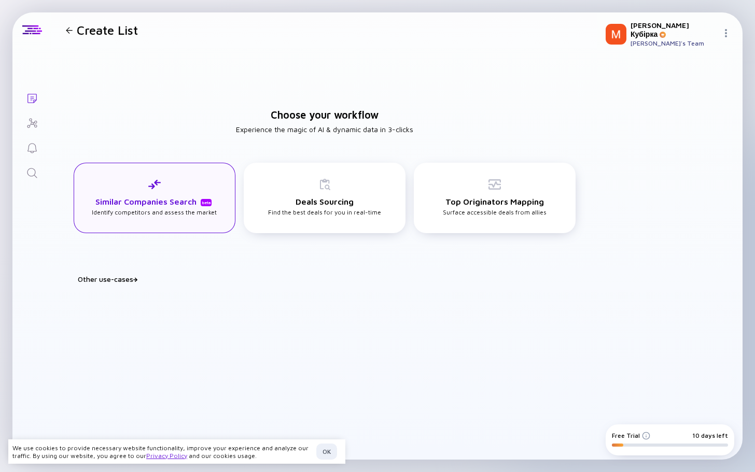
click at [131, 197] on h3 "Similar Companies Search beta" at bounding box center [154, 201] width 118 height 9
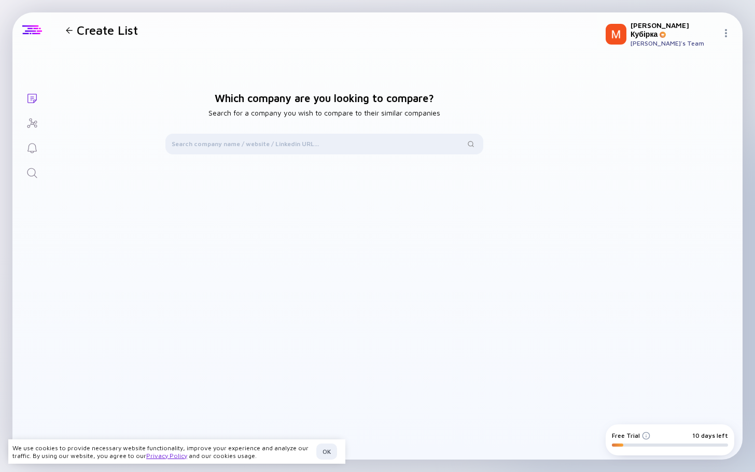
click at [34, 32] on div at bounding box center [32, 29] width 20 height 9
click at [71, 31] on div at bounding box center [69, 30] width 7 height 7
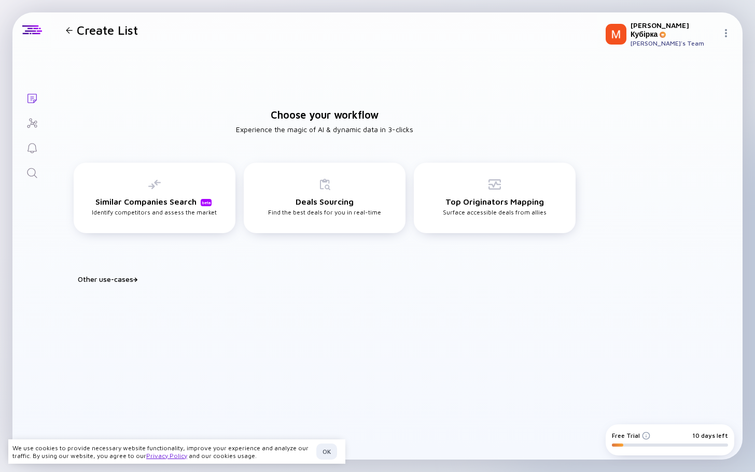
click at [72, 33] on div at bounding box center [69, 30] width 7 height 7
click at [67, 30] on div at bounding box center [69, 30] width 7 height 7
click at [30, 121] on icon "Investor Map" at bounding box center [32, 123] width 12 height 12
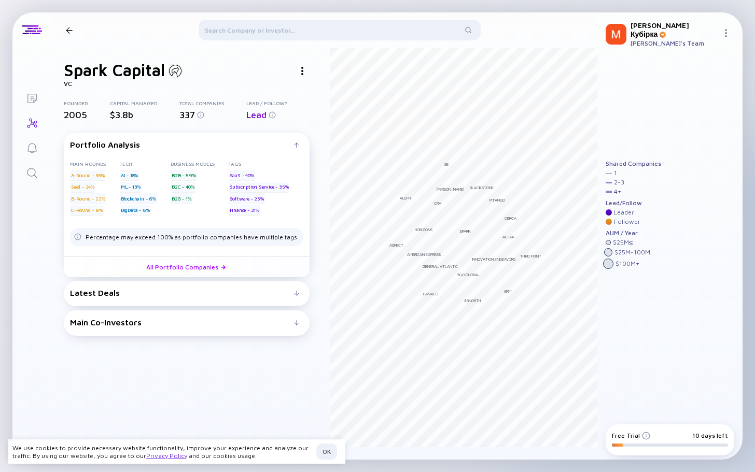
click at [120, 328] on div "Main Co-Investors # investors investing before Spark Capital : Spark Capital in…" at bounding box center [187, 323] width 246 height 25
click at [124, 296] on div "Latest Deals" at bounding box center [182, 292] width 224 height 9
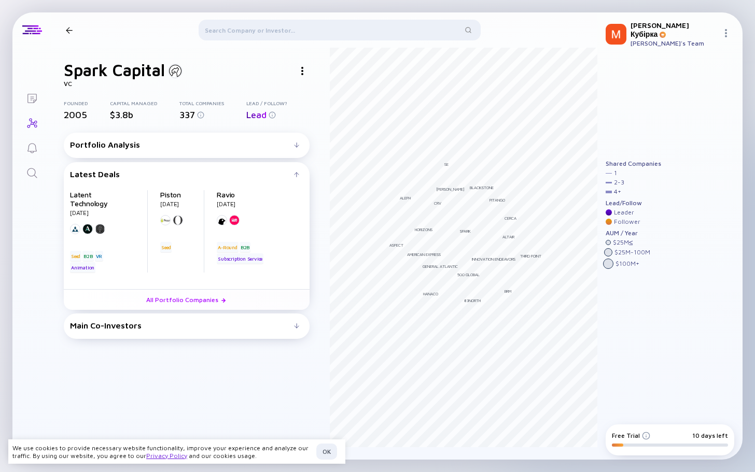
click at [296, 324] on div at bounding box center [296, 326] width 5 height 5
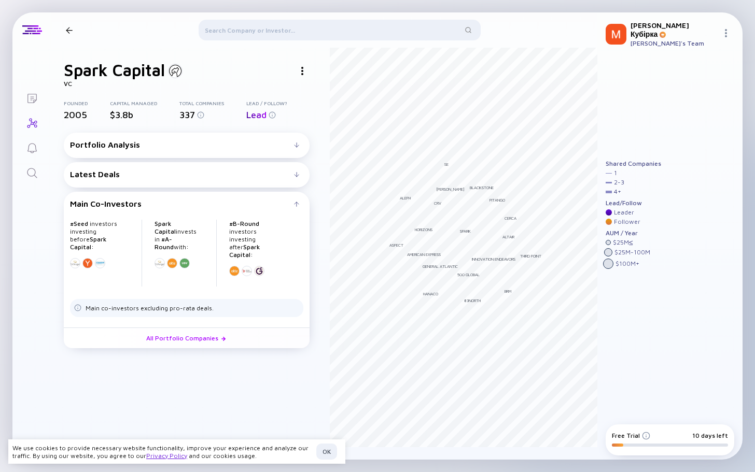
click at [263, 31] on div at bounding box center [340, 32] width 282 height 25
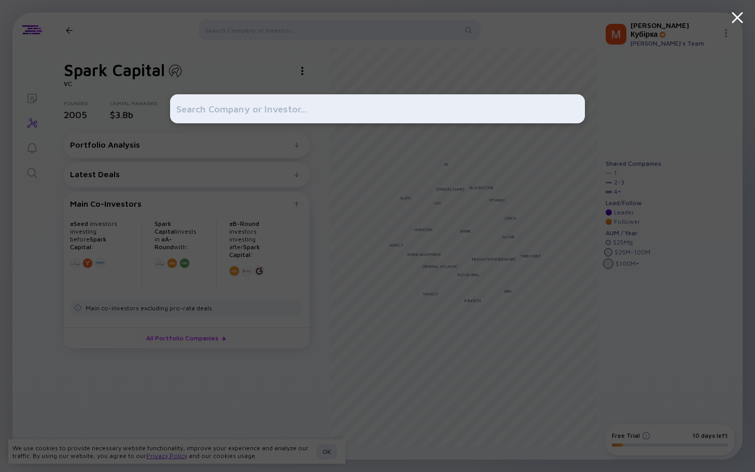
click at [225, 105] on input "text" at bounding box center [377, 109] width 402 height 19
click at [528, 48] on div at bounding box center [377, 236] width 415 height 472
click at [738, 15] on icon at bounding box center [737, 17] width 19 height 19
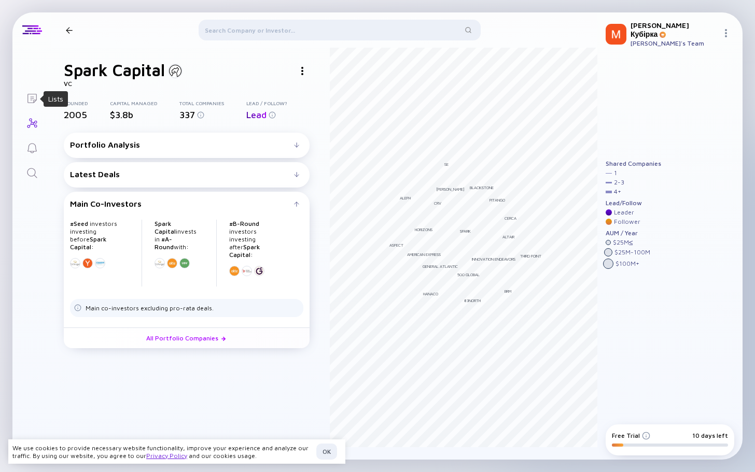
click at [32, 102] on icon "Lists" at bounding box center [32, 98] width 12 height 12
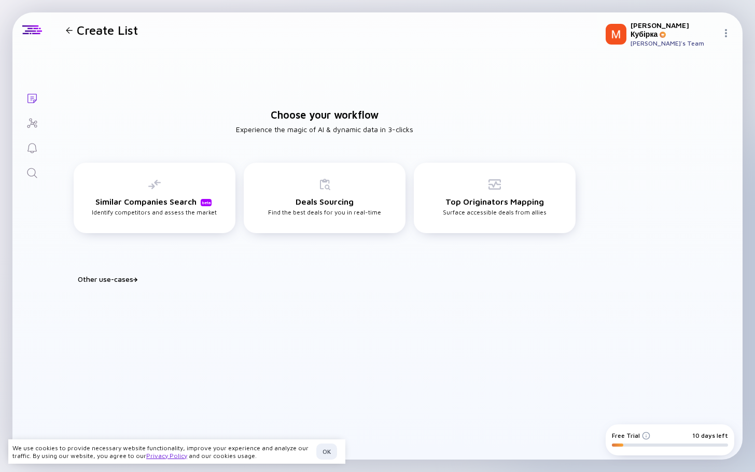
click at [725, 32] on img at bounding box center [726, 33] width 8 height 8
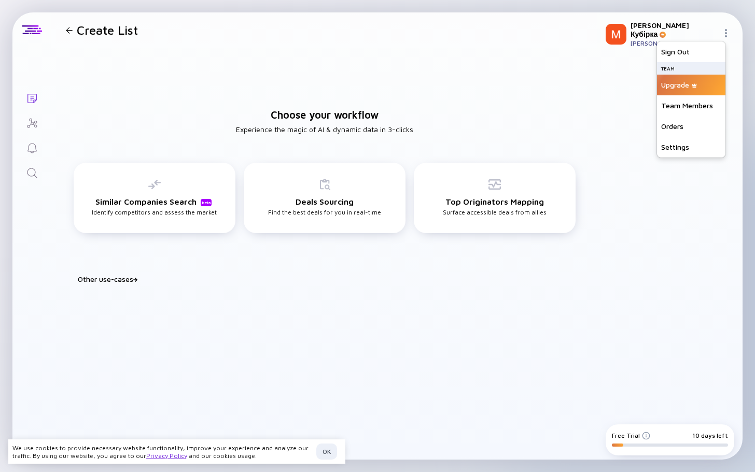
click at [691, 86] on div "Upgrade" at bounding box center [691, 85] width 68 height 21
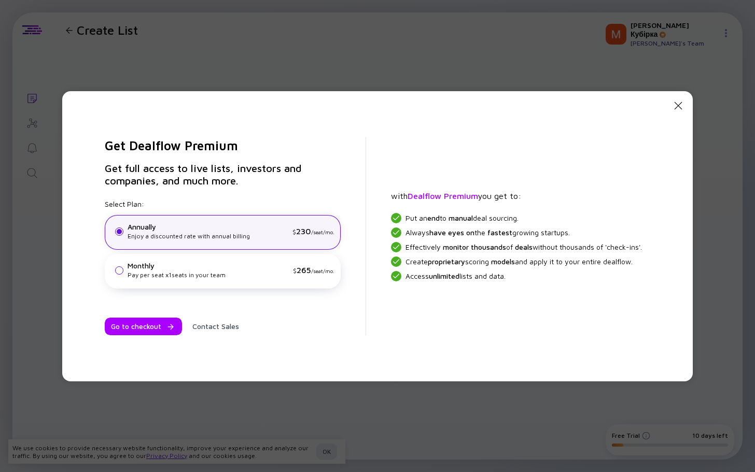
click at [680, 108] on icon "Close Modal" at bounding box center [678, 106] width 12 height 12
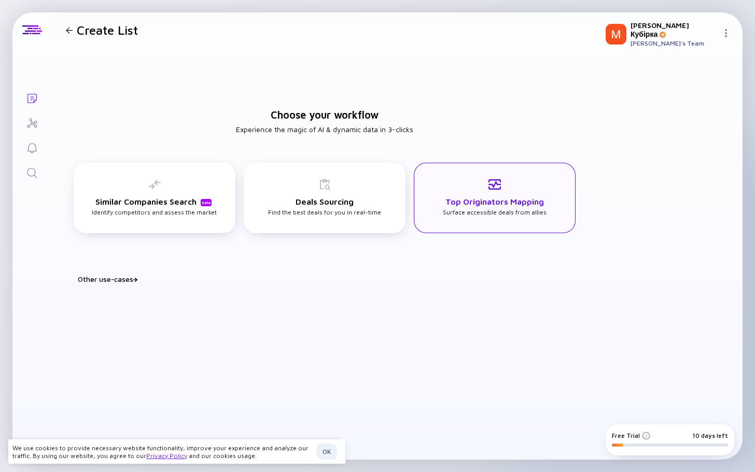
click at [507, 200] on h3 "Top Originators Mapping" at bounding box center [494, 201] width 99 height 9
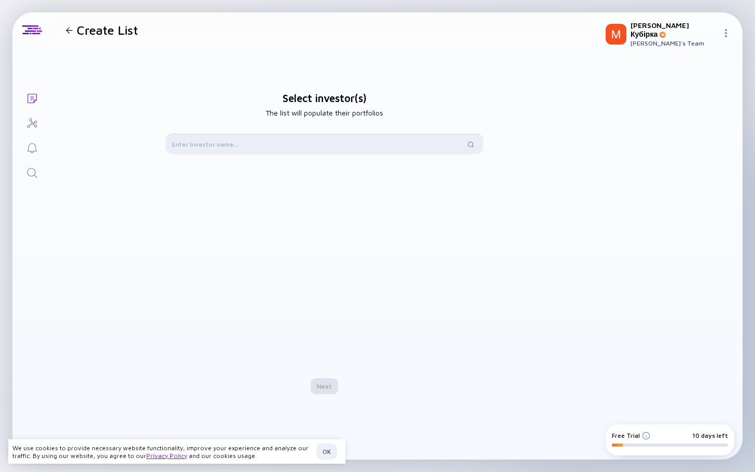
click at [338, 143] on input "text" at bounding box center [318, 144] width 293 height 10
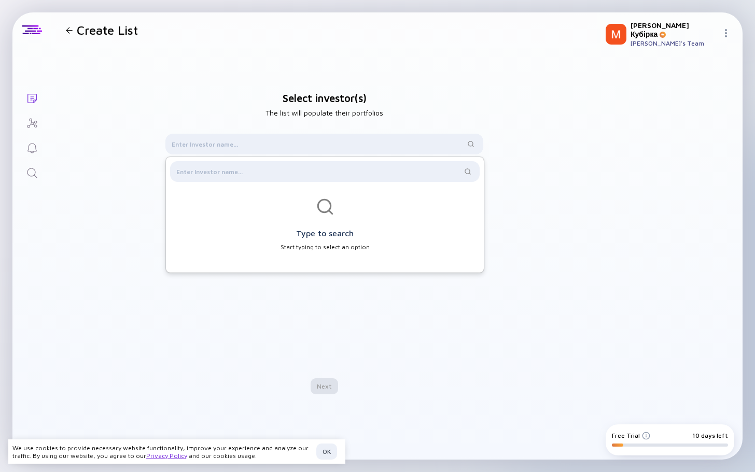
click at [70, 36] on div "Create List" at bounding box center [100, 30] width 76 height 15
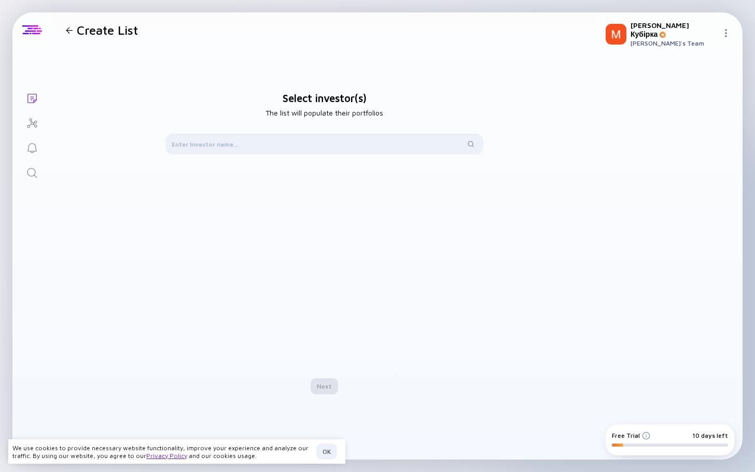
click at [28, 35] on div at bounding box center [31, 29] width 39 height 35
click at [36, 124] on icon "Investor Map" at bounding box center [32, 123] width 12 height 12
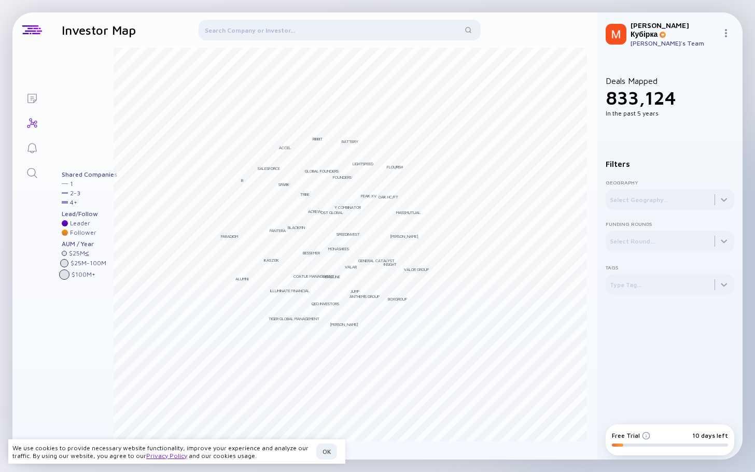
click at [34, 142] on icon "Reminders" at bounding box center [32, 148] width 12 height 12
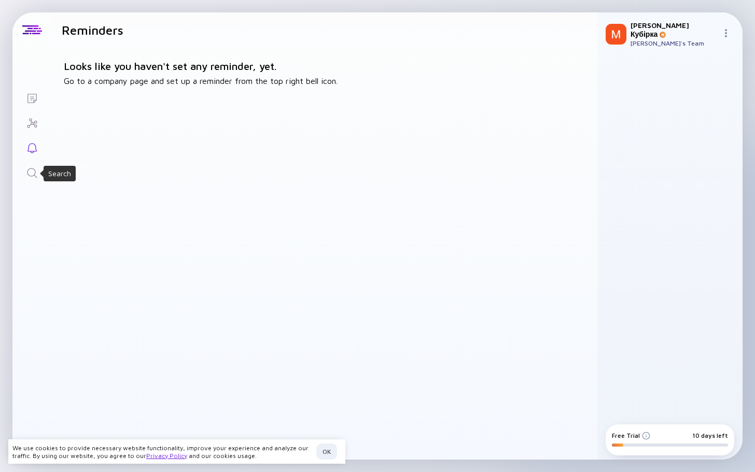
click at [33, 171] on icon "Search" at bounding box center [32, 173] width 12 height 12
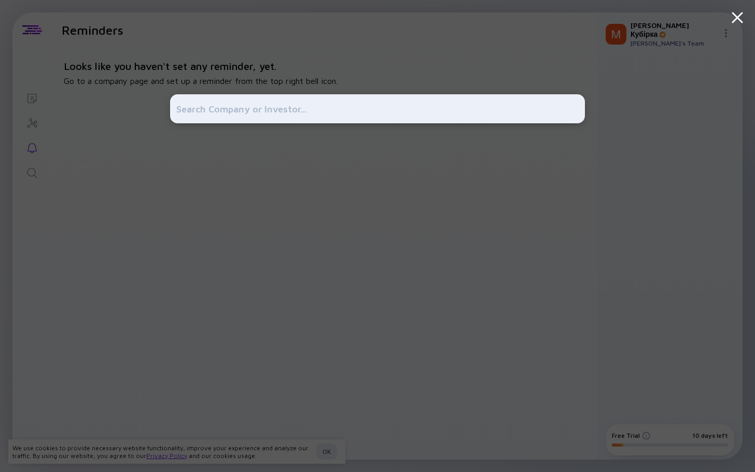
drag, startPoint x: 215, startPoint y: 158, endPoint x: 429, endPoint y: 47, distance: 241.2
click at [217, 158] on div at bounding box center [377, 236] width 415 height 472
click at [739, 17] on icon at bounding box center [737, 17] width 9 height 9
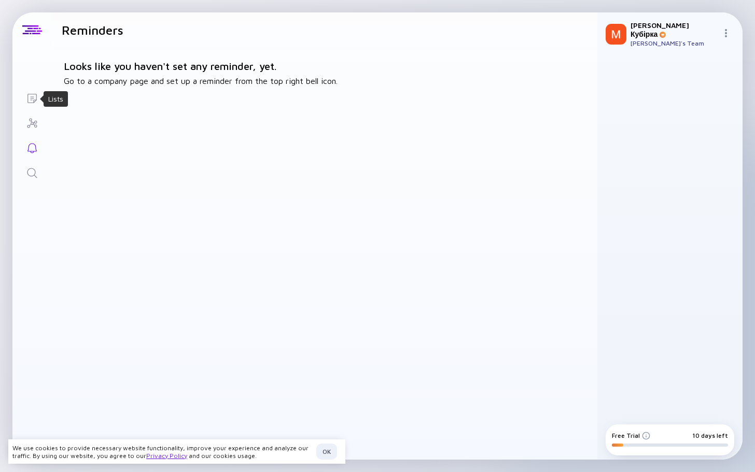
click at [33, 99] on icon "Lists" at bounding box center [32, 98] width 12 height 12
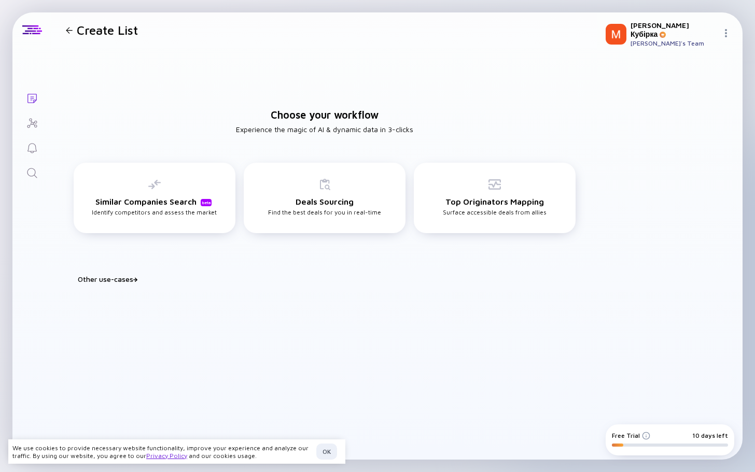
click at [131, 280] on div "Other use-cases" at bounding box center [331, 279] width 506 height 9
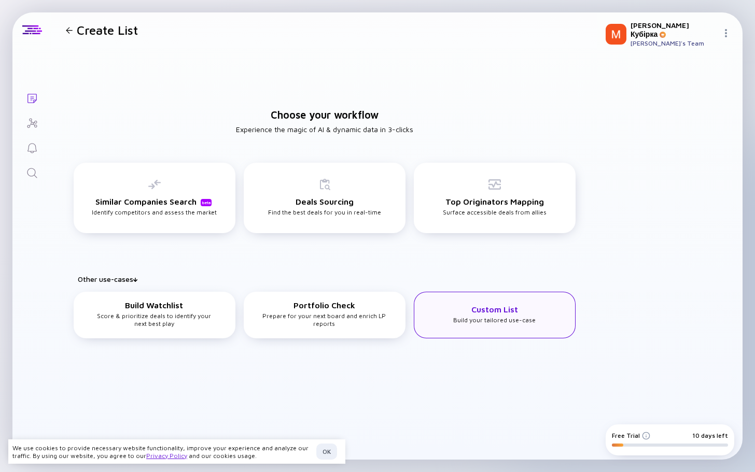
click at [483, 316] on div "Custom List Build your tailored use-case" at bounding box center [494, 314] width 82 height 19
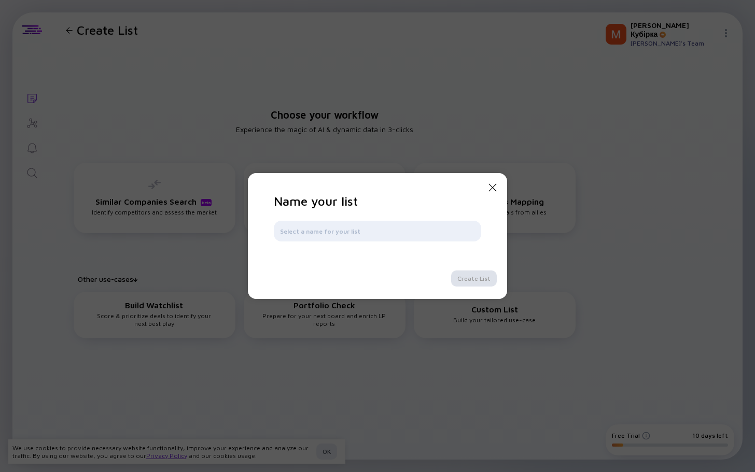
click at [488, 188] on icon "Close Modal" at bounding box center [492, 187] width 12 height 12
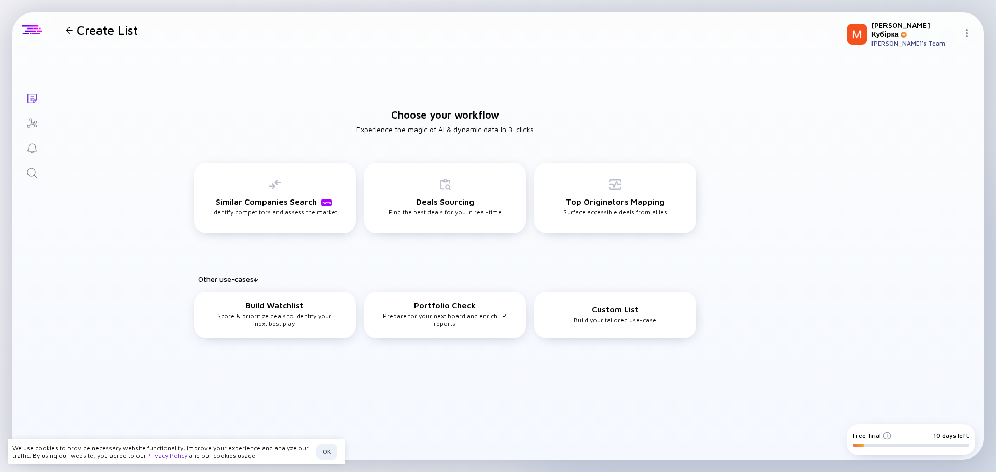
click at [24, 30] on div at bounding box center [32, 29] width 20 height 9
click at [72, 32] on div at bounding box center [69, 30] width 7 height 7
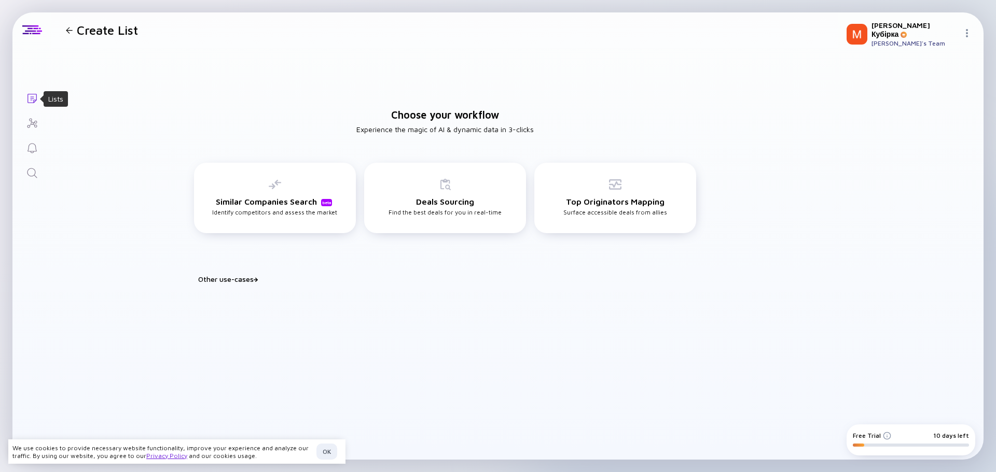
click at [33, 97] on icon "Lists" at bounding box center [31, 98] width 9 height 9
click at [33, 174] on icon "Search" at bounding box center [32, 173] width 12 height 12
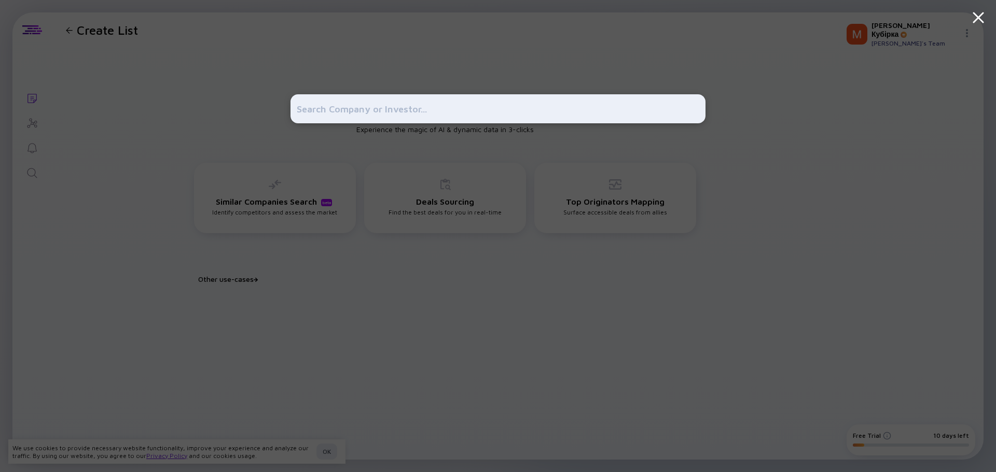
paste input "Cycode"
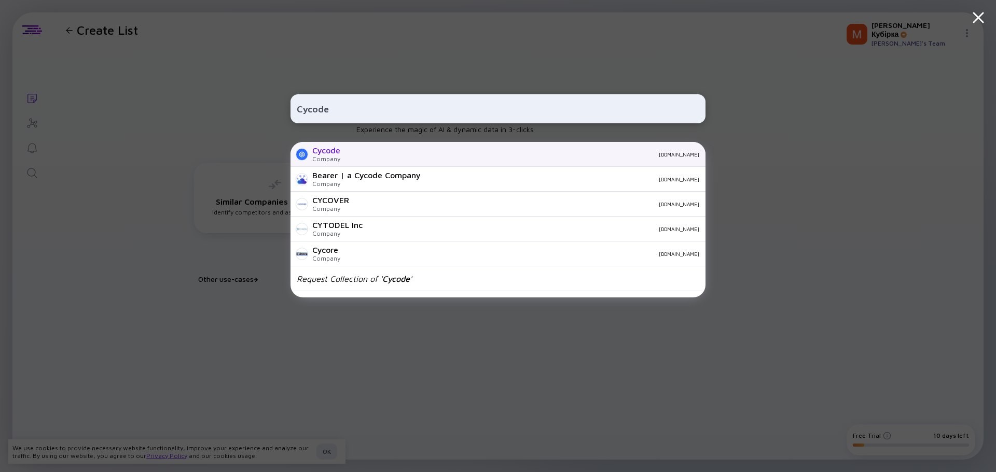
type input "Cycode"
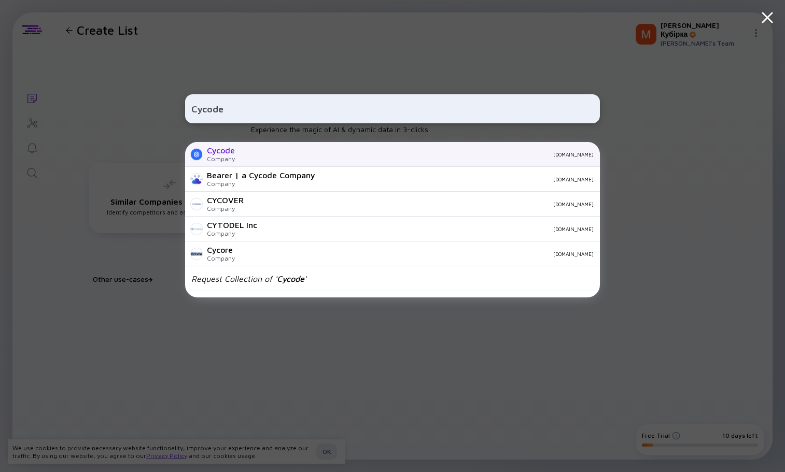
click at [223, 147] on div "Cycode" at bounding box center [221, 150] width 28 height 9
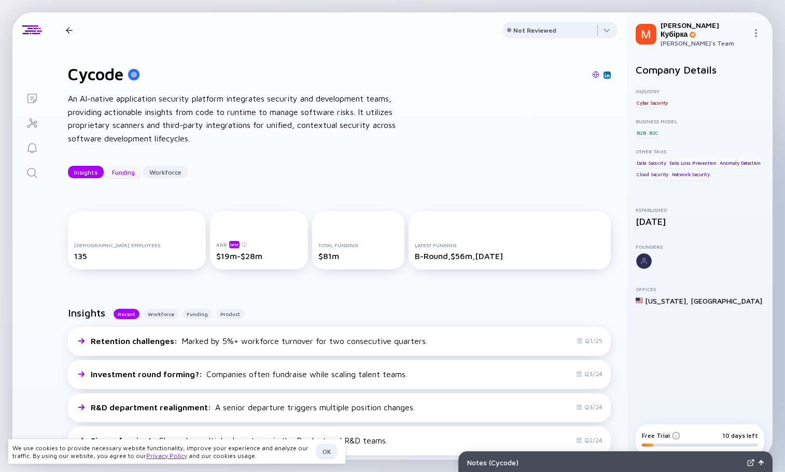
click at [121, 171] on div "Funding" at bounding box center [123, 172] width 35 height 16
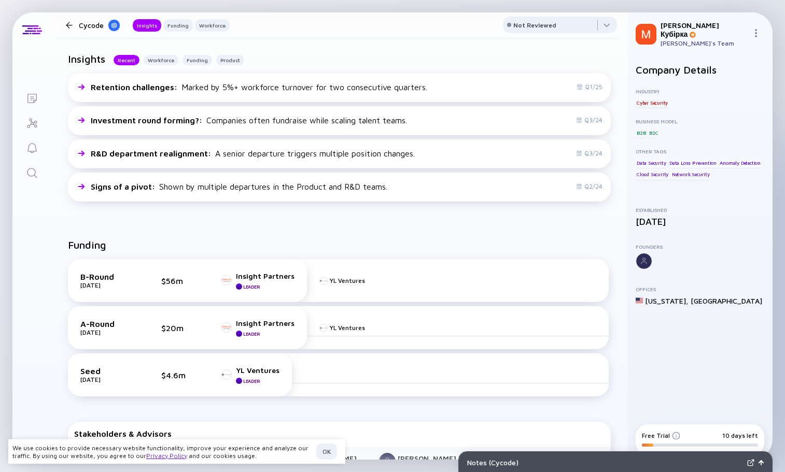
scroll to position [66, 0]
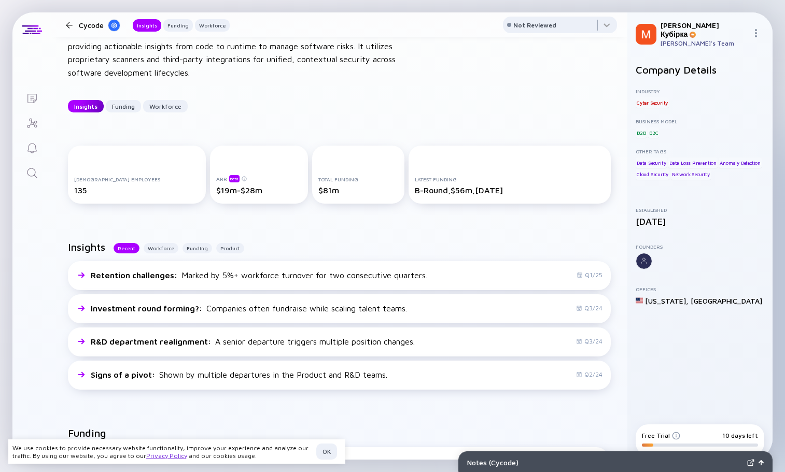
click at [81, 106] on div "Insights" at bounding box center [86, 107] width 36 height 16
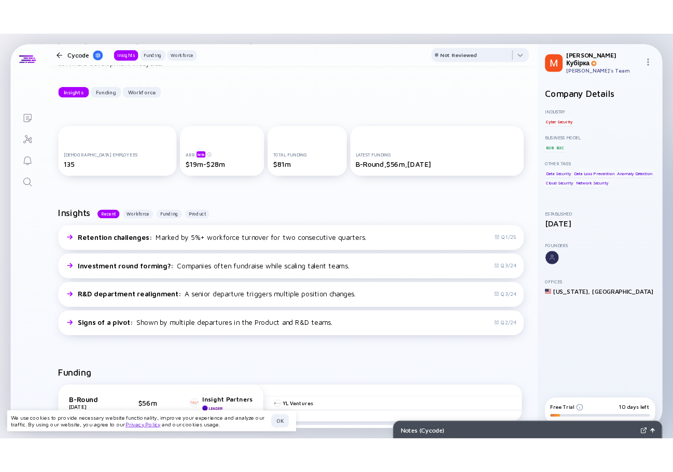
scroll to position [0, 0]
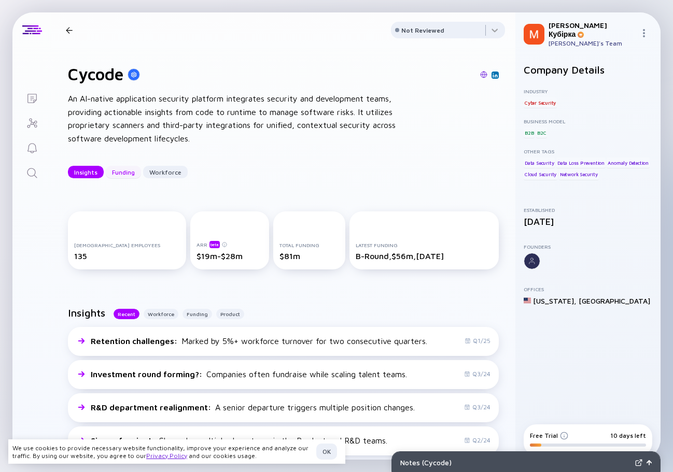
click at [113, 172] on div "Funding" at bounding box center [123, 172] width 35 height 16
click at [85, 174] on div "Insights" at bounding box center [86, 172] width 36 height 16
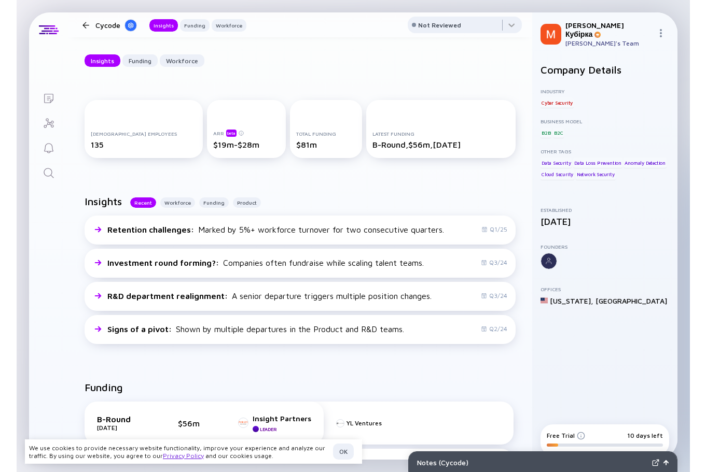
scroll to position [87, 0]
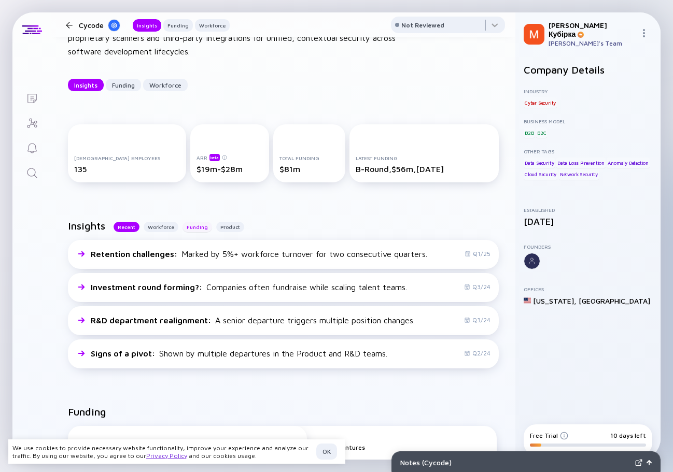
click at [196, 229] on div "Funding" at bounding box center [198, 227] width 30 height 10
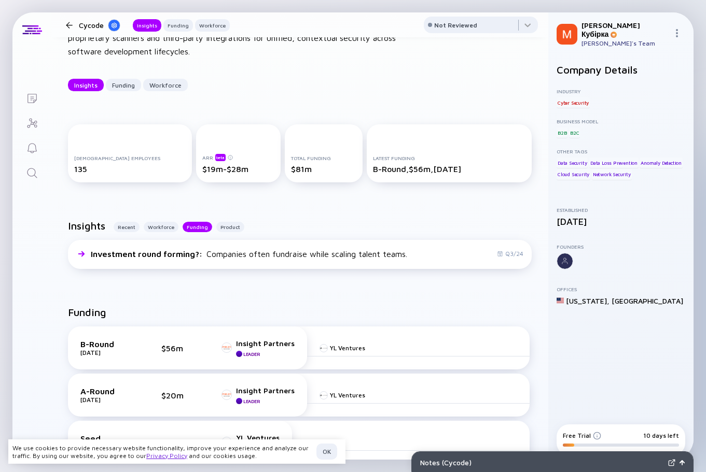
click at [534, 376] on div "Funding B-Round Nov 2021 $56m Insight Partners Leader YL Ventures A-Round May 2…" at bounding box center [299, 445] width 497 height 311
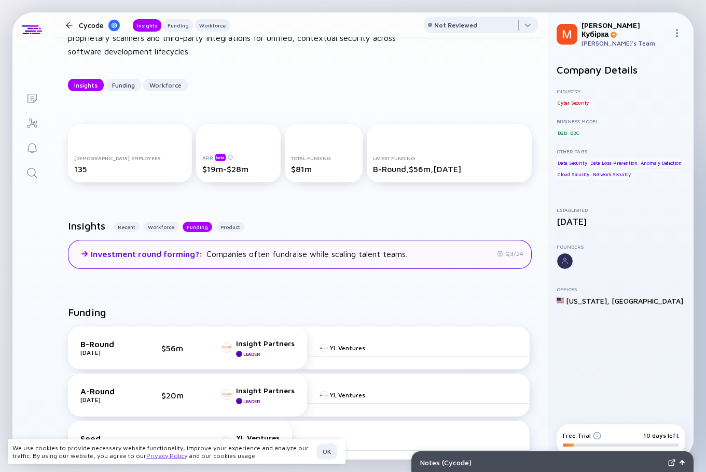
click at [371, 267] on div "Investment round forming? : Companies often fundraise while scaling talent team…" at bounding box center [300, 254] width 464 height 29
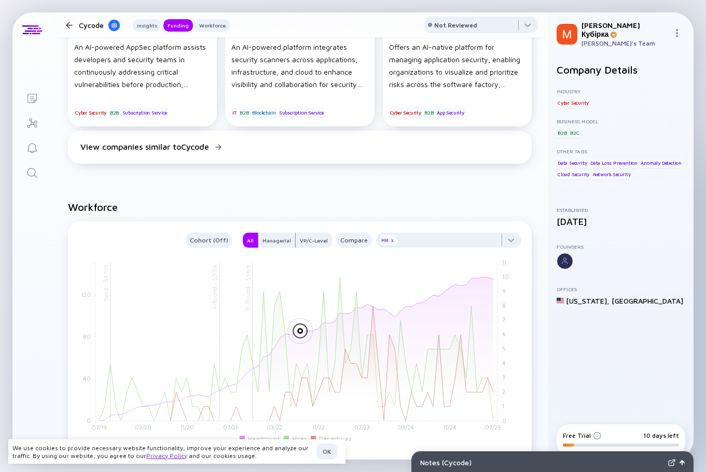
scroll to position [971, 0]
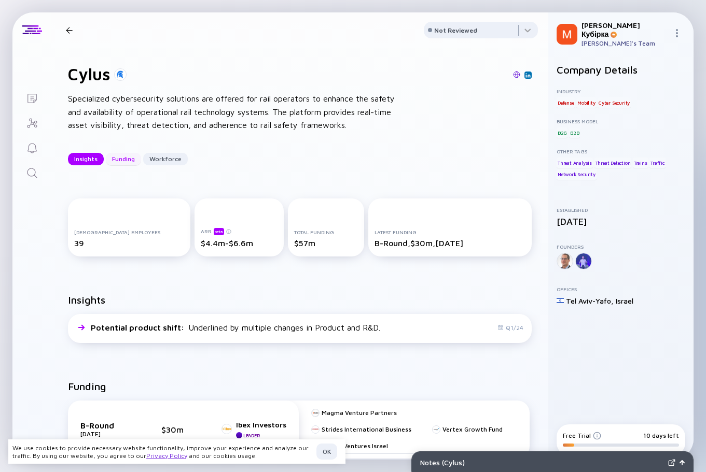
click at [123, 161] on div "Funding" at bounding box center [123, 159] width 35 height 16
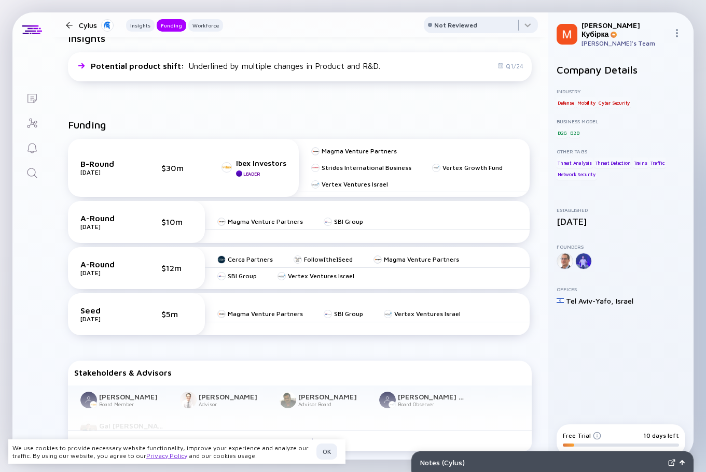
scroll to position [264, 0]
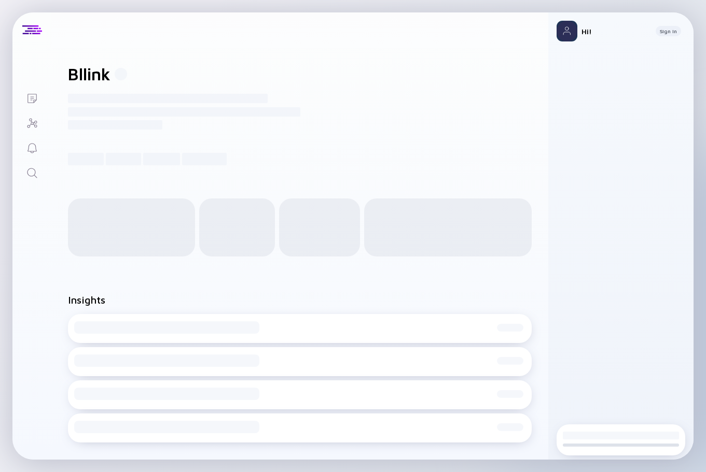
click at [705, 205] on div "Lists Bllink ------------------------------------------------------- ----------…" at bounding box center [353, 236] width 706 height 472
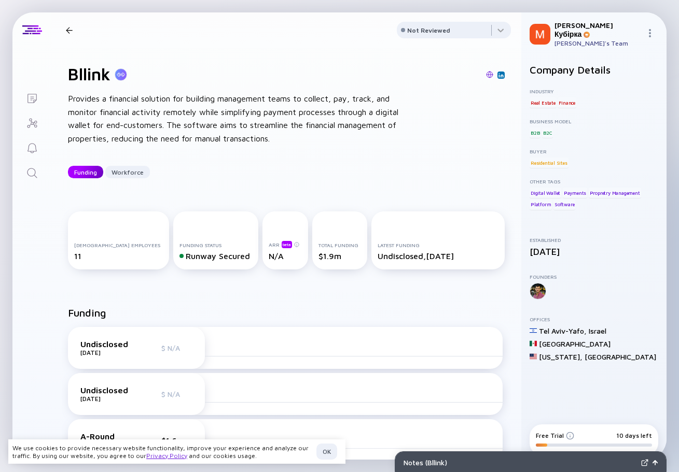
click at [94, 172] on div "Funding" at bounding box center [85, 172] width 35 height 16
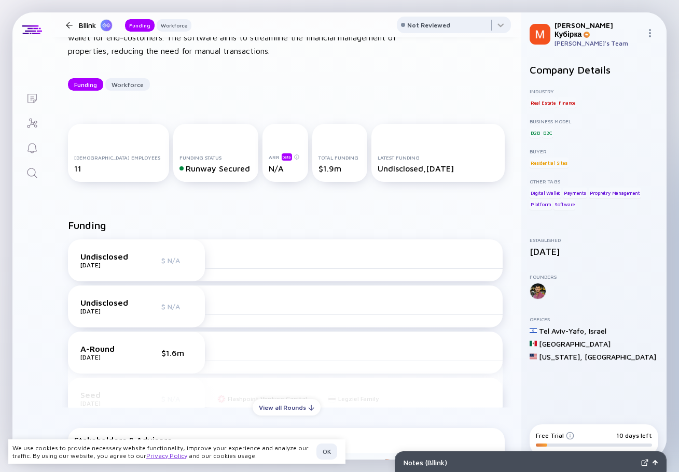
scroll to position [87, 0]
click at [167, 21] on div "Workforce" at bounding box center [174, 25] width 35 height 10
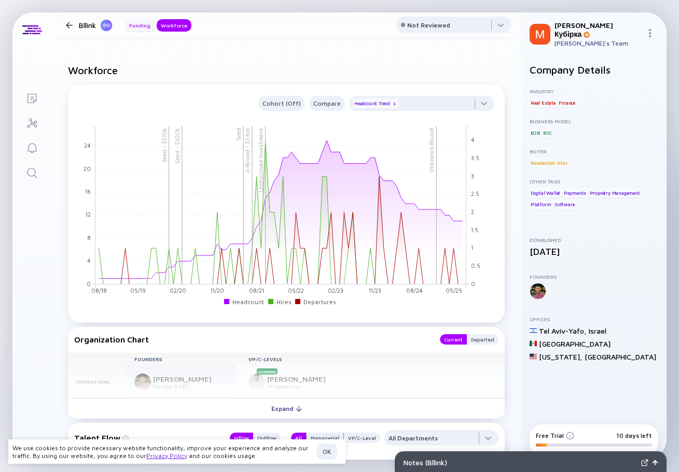
click at [139, 24] on div "Funding" at bounding box center [140, 25] width 30 height 10
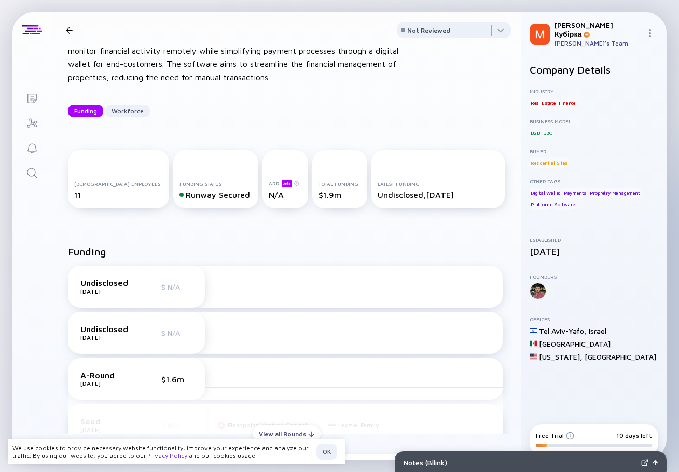
scroll to position [0, 0]
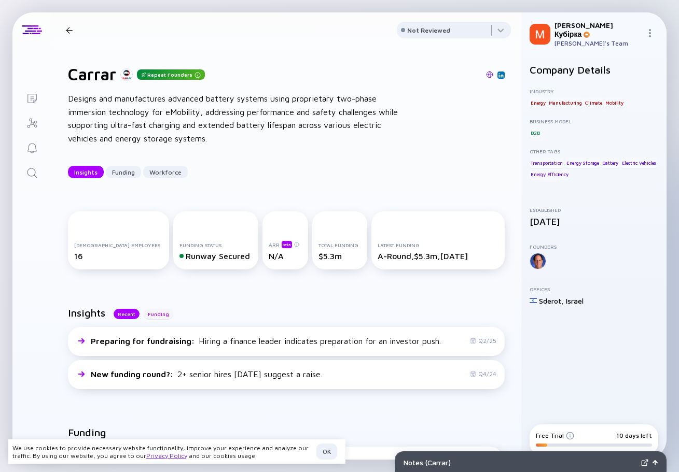
click at [158, 316] on div "Funding" at bounding box center [159, 314] width 30 height 10
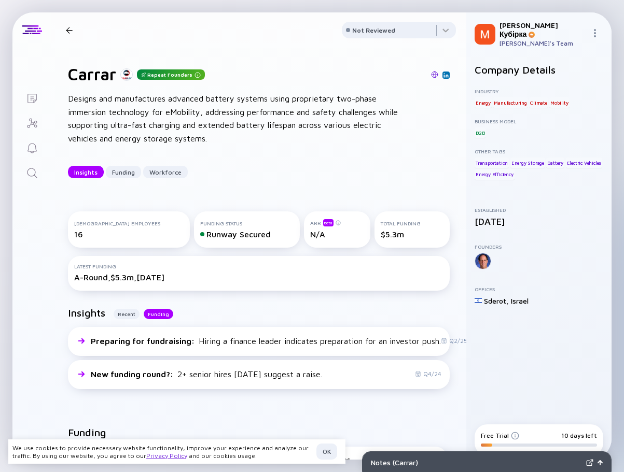
click at [235, 237] on div "Runway Secured" at bounding box center [247, 234] width 94 height 9
copy div "Secured"
click at [208, 233] on div "Runway Secured" at bounding box center [247, 234] width 94 height 9
click at [129, 312] on div "Recent" at bounding box center [127, 314] width 26 height 10
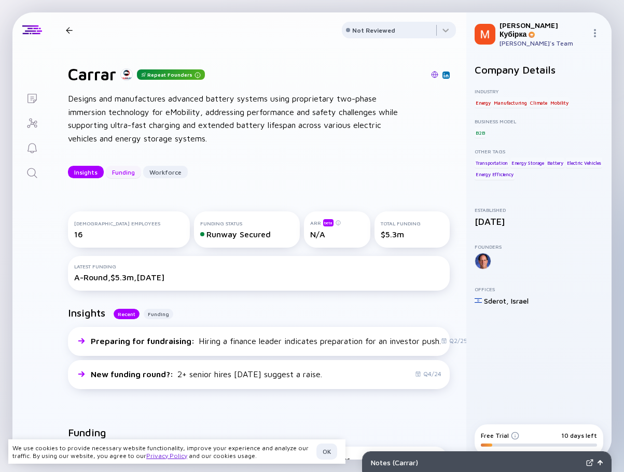
click at [118, 169] on div "Funding" at bounding box center [123, 172] width 35 height 16
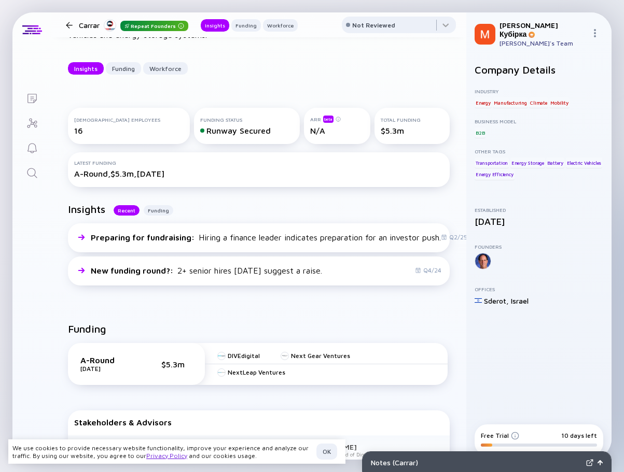
drag, startPoint x: 234, startPoint y: 120, endPoint x: 209, endPoint y: 128, distance: 25.6
click at [233, 121] on div "Funding Status" at bounding box center [247, 120] width 94 height 6
click at [200, 130] on div "Runway Secured" at bounding box center [247, 130] width 94 height 9
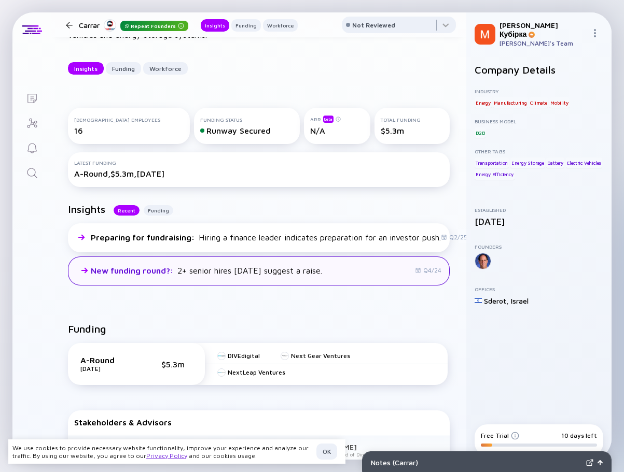
click at [416, 272] on div "Q4/24" at bounding box center [428, 271] width 26 height 8
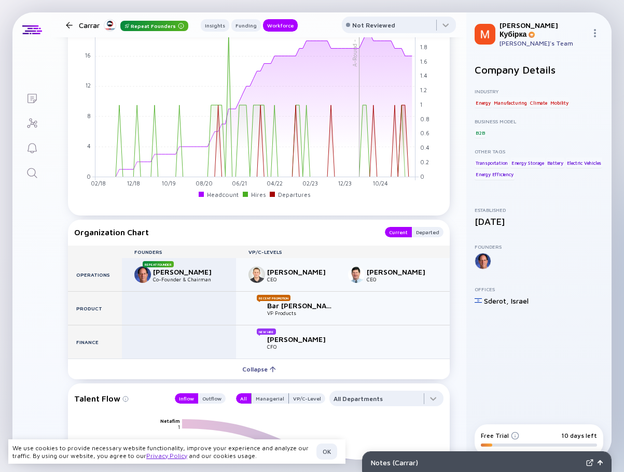
scroll to position [479, 0]
